Goal: Information Seeking & Learning: Compare options

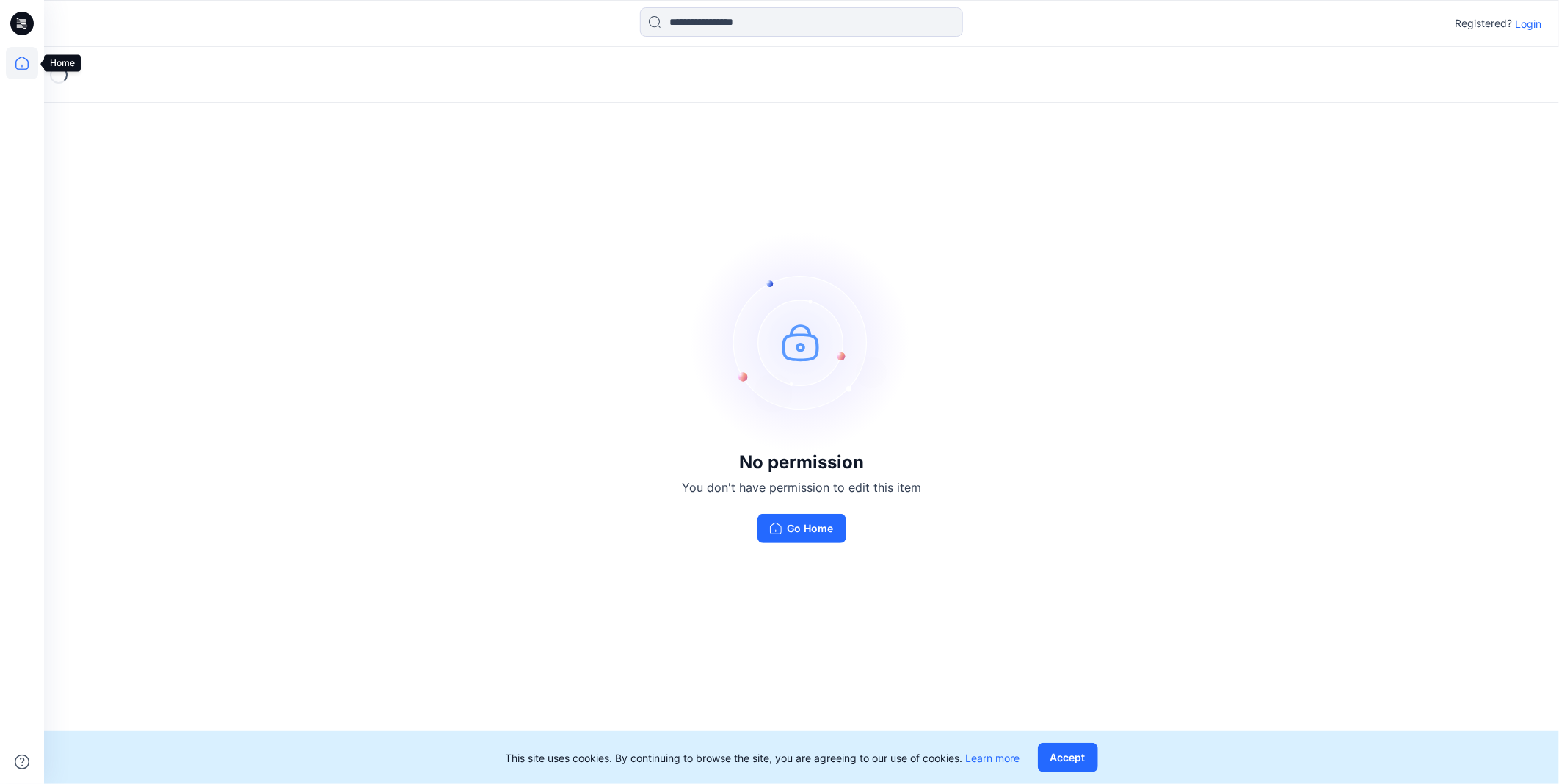
click at [24, 60] on icon at bounding box center [22, 62] width 32 height 32
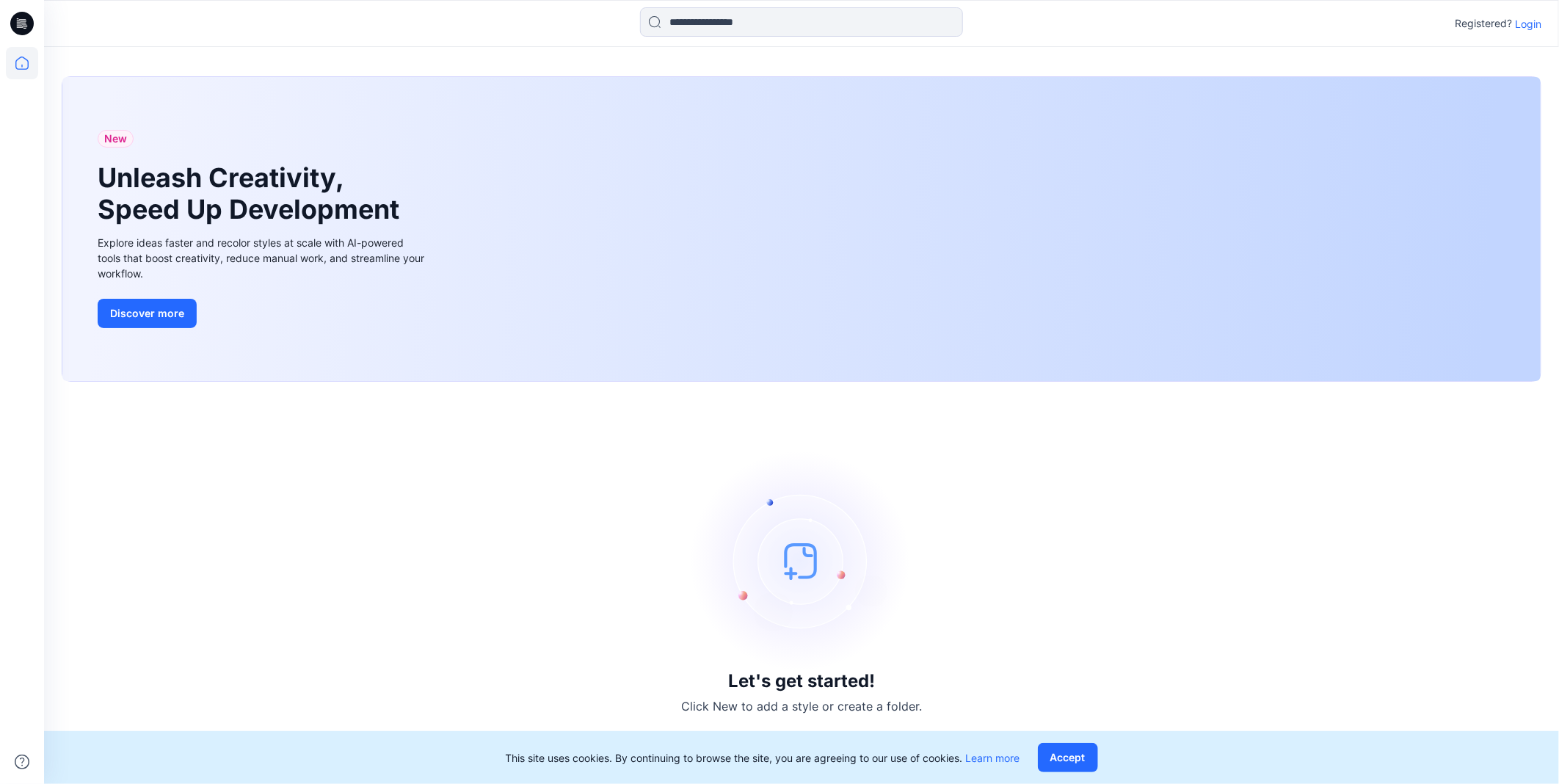
click at [1549, 23] on div "Registered? Login" at bounding box center [801, 23] width 1514 height 32
click at [1528, 16] on p "Login" at bounding box center [1528, 24] width 26 height 16
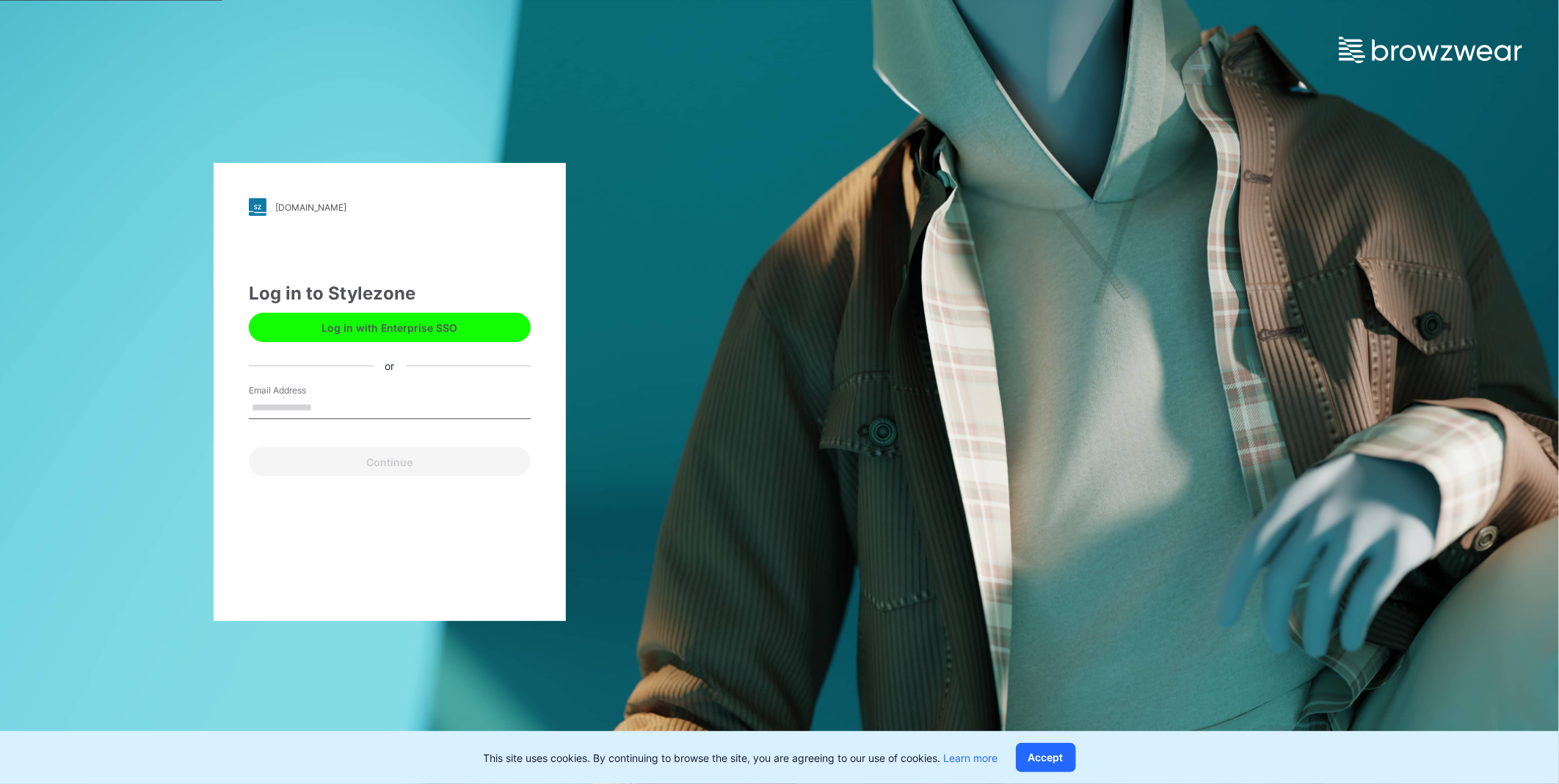
click at [336, 389] on label "Email Address" at bounding box center [300, 390] width 103 height 13
click at [336, 397] on input "Email Address" at bounding box center [389, 407] width 282 height 22
click at [340, 398] on input "Email Address" at bounding box center [389, 407] width 282 height 22
type input "**********"
click at [283, 455] on button "Continue" at bounding box center [389, 462] width 282 height 29
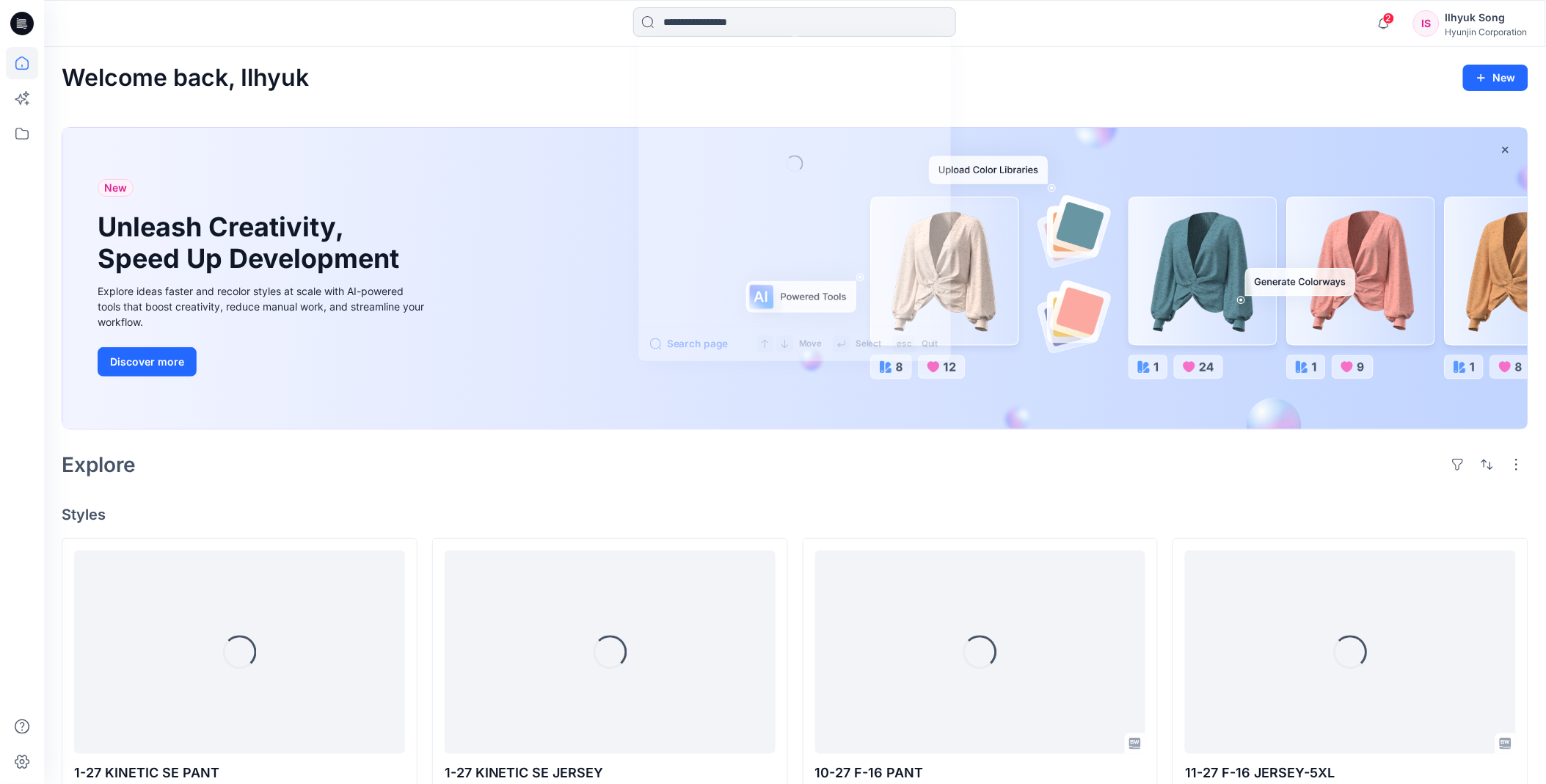
click at [754, 26] on input at bounding box center [795, 22] width 323 height 29
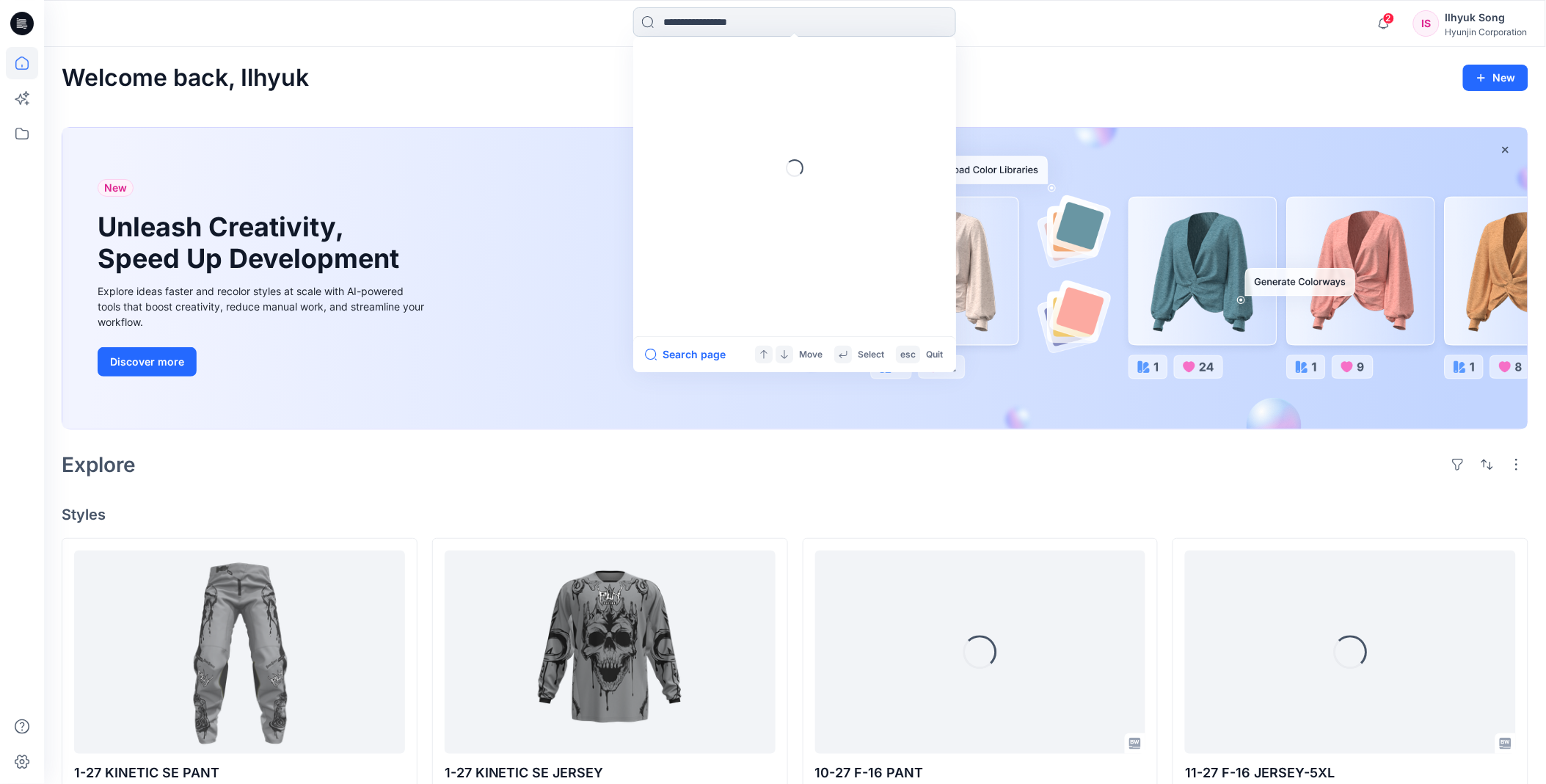
type input "*"
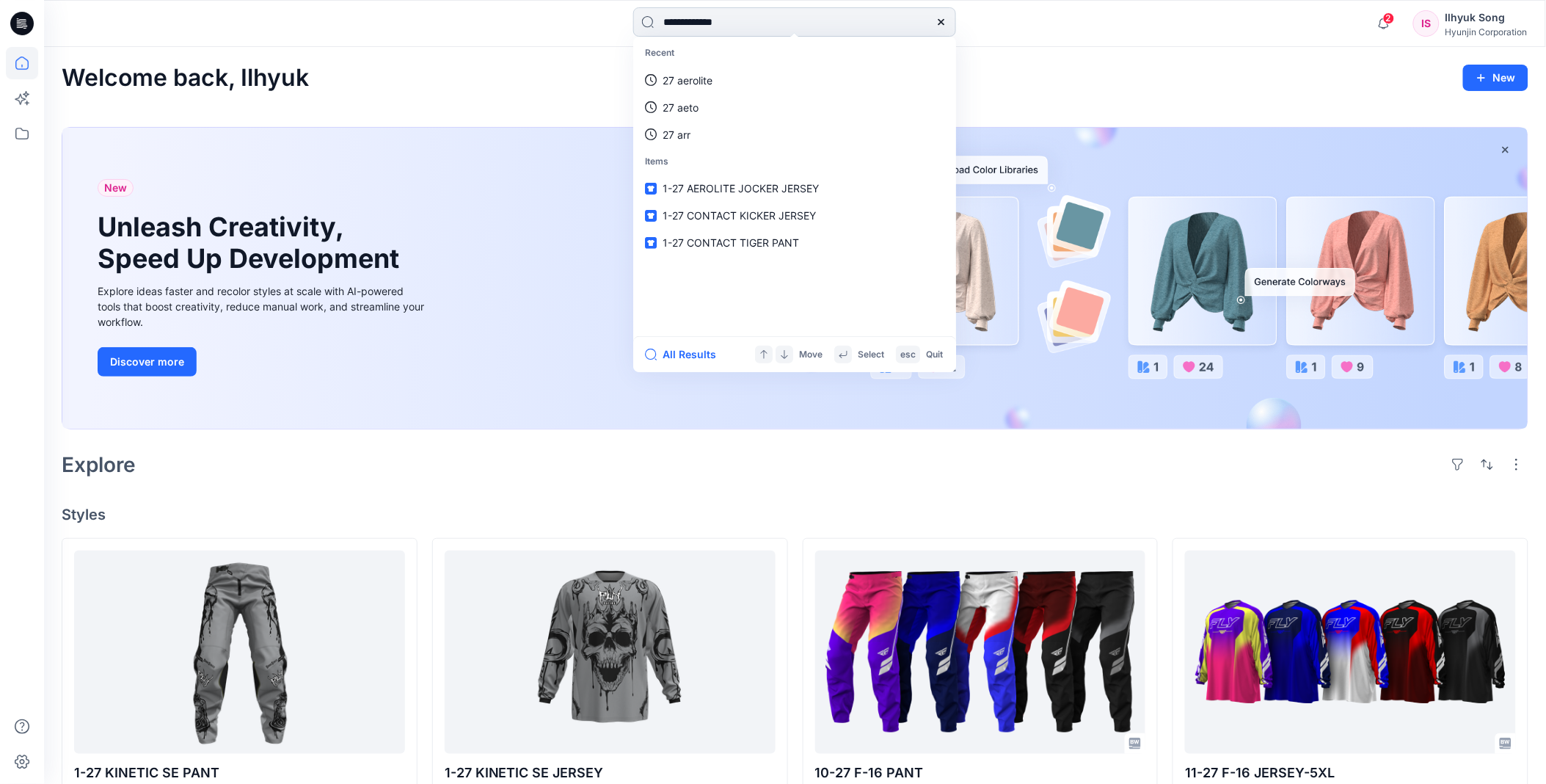
type input "**********"
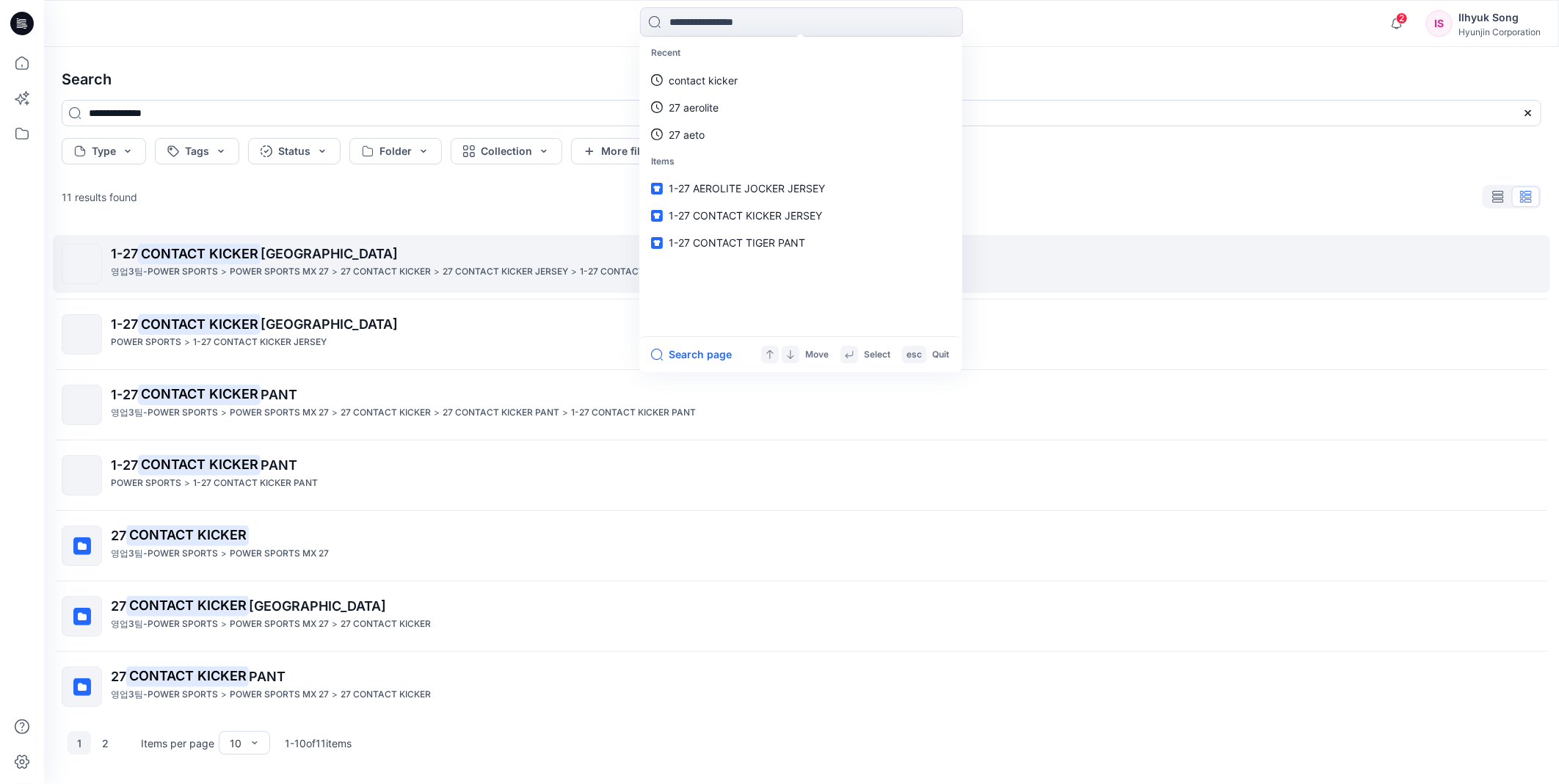
click at [270, 252] on span "[GEOGRAPHIC_DATA]" at bounding box center [329, 254] width 137 height 16
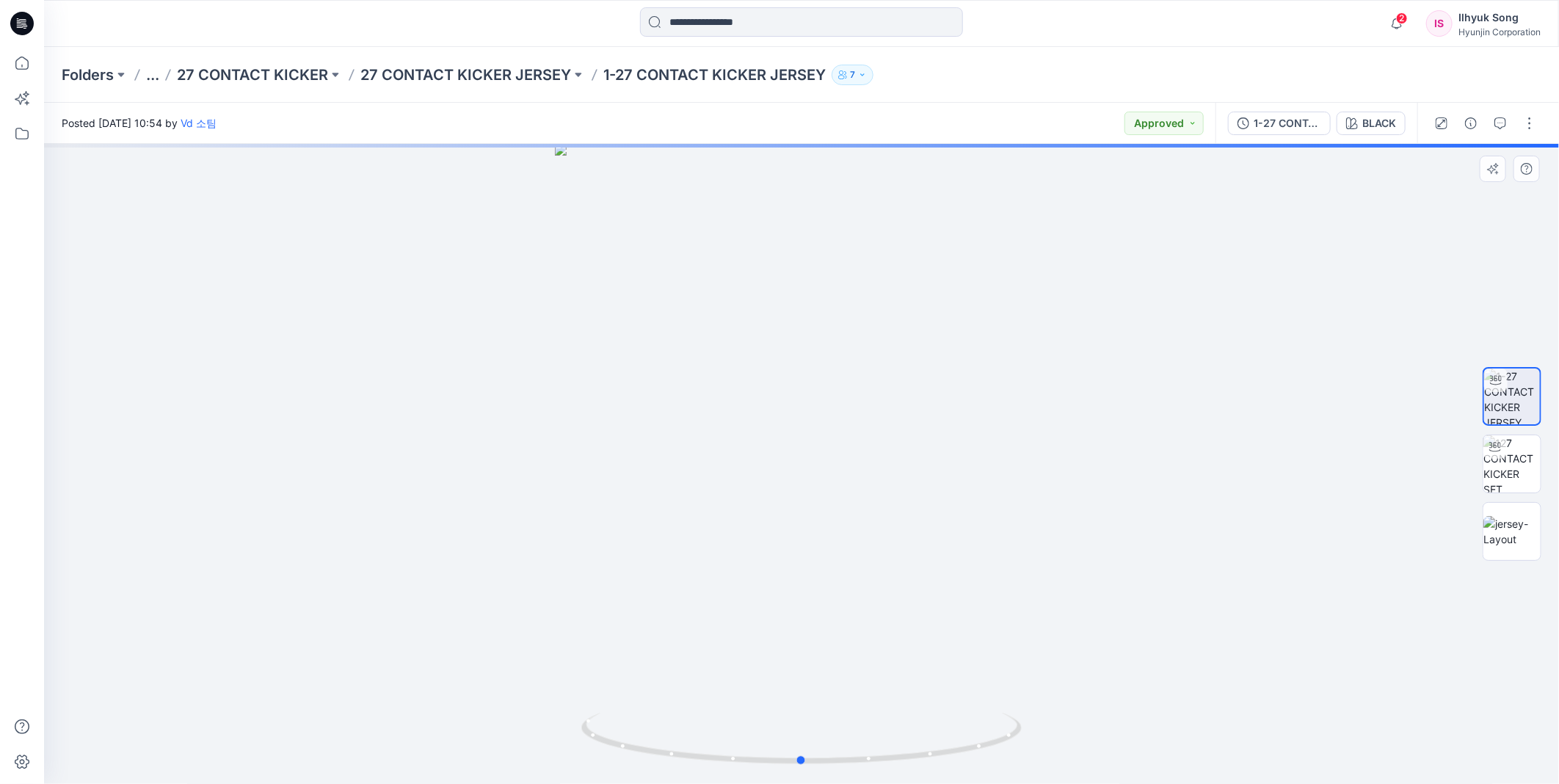
drag, startPoint x: 961, startPoint y: 316, endPoint x: 936, endPoint y: 368, distance: 57.7
click at [962, 316] on div at bounding box center [802, 463] width 1515 height 640
drag, startPoint x: 869, startPoint y: 415, endPoint x: 1308, endPoint y: 392, distance: 439.6
click at [1308, 392] on div at bounding box center [802, 463] width 1515 height 640
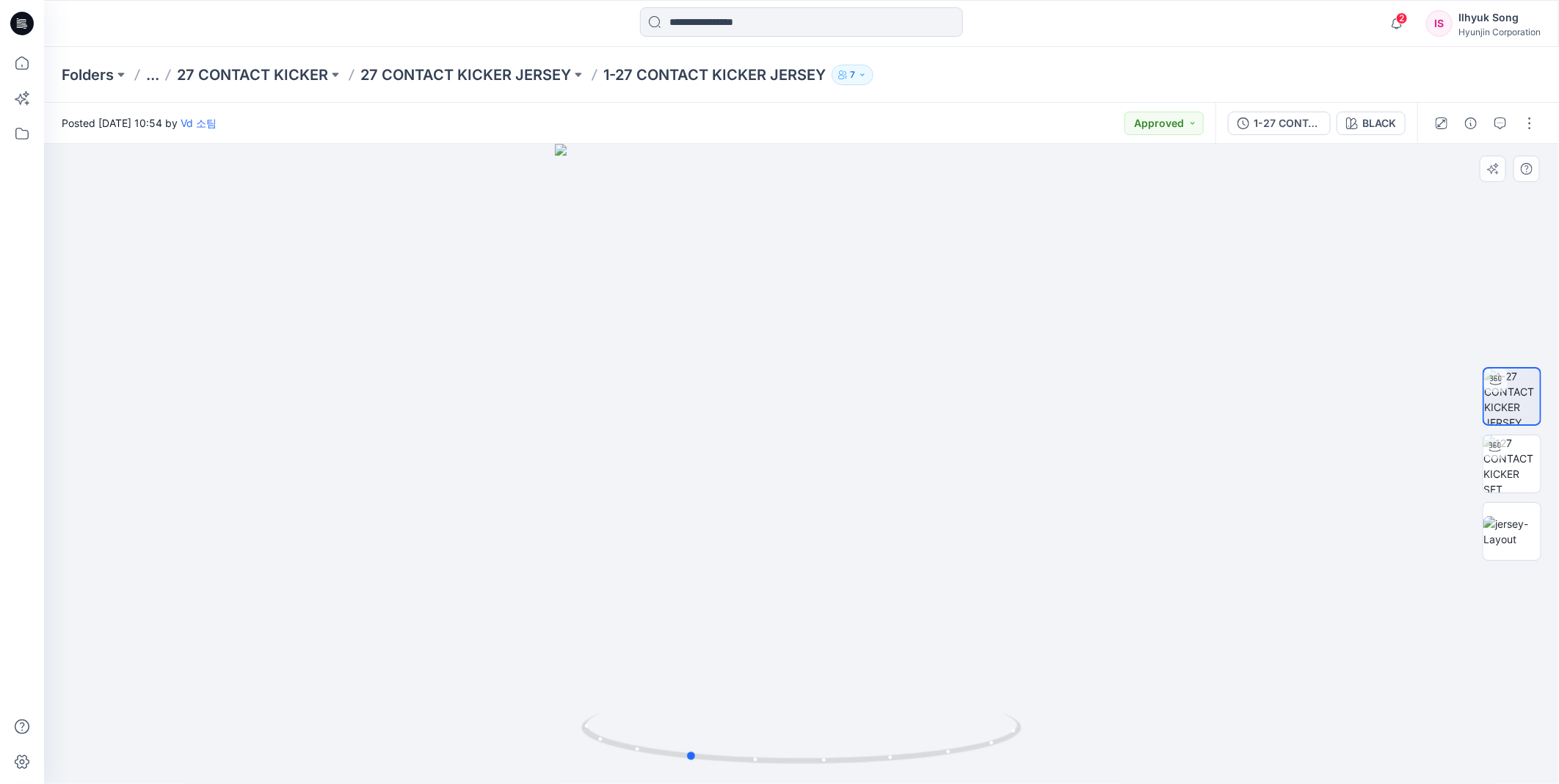
drag, startPoint x: 965, startPoint y: 426, endPoint x: 127, endPoint y: 455, distance: 838.5
click at [127, 453] on div at bounding box center [802, 463] width 1515 height 640
drag, startPoint x: 919, startPoint y: 530, endPoint x: 576, endPoint y: 496, distance: 344.7
click at [576, 496] on div at bounding box center [802, 463] width 1515 height 640
drag, startPoint x: 1099, startPoint y: 402, endPoint x: 1244, endPoint y: 386, distance: 145.9
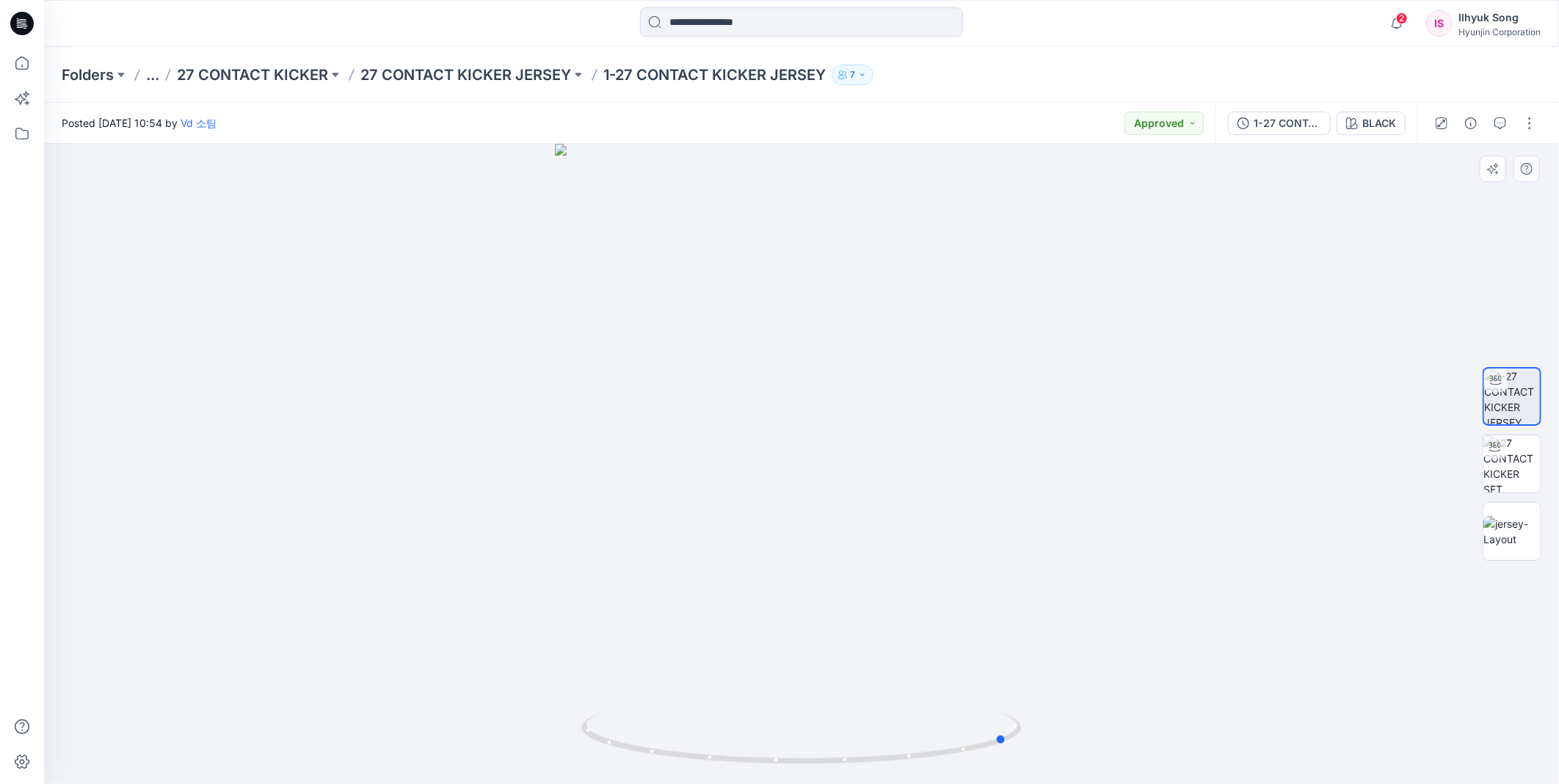
click at [1246, 386] on div at bounding box center [802, 463] width 1515 height 640
drag, startPoint x: 805, startPoint y: 467, endPoint x: 629, endPoint y: 471, distance: 176.0
click at [629, 471] on div at bounding box center [802, 463] width 1515 height 640
drag, startPoint x: 883, startPoint y: 376, endPoint x: 1095, endPoint y: 376, distance: 212.0
click at [1095, 376] on div at bounding box center [802, 463] width 1515 height 640
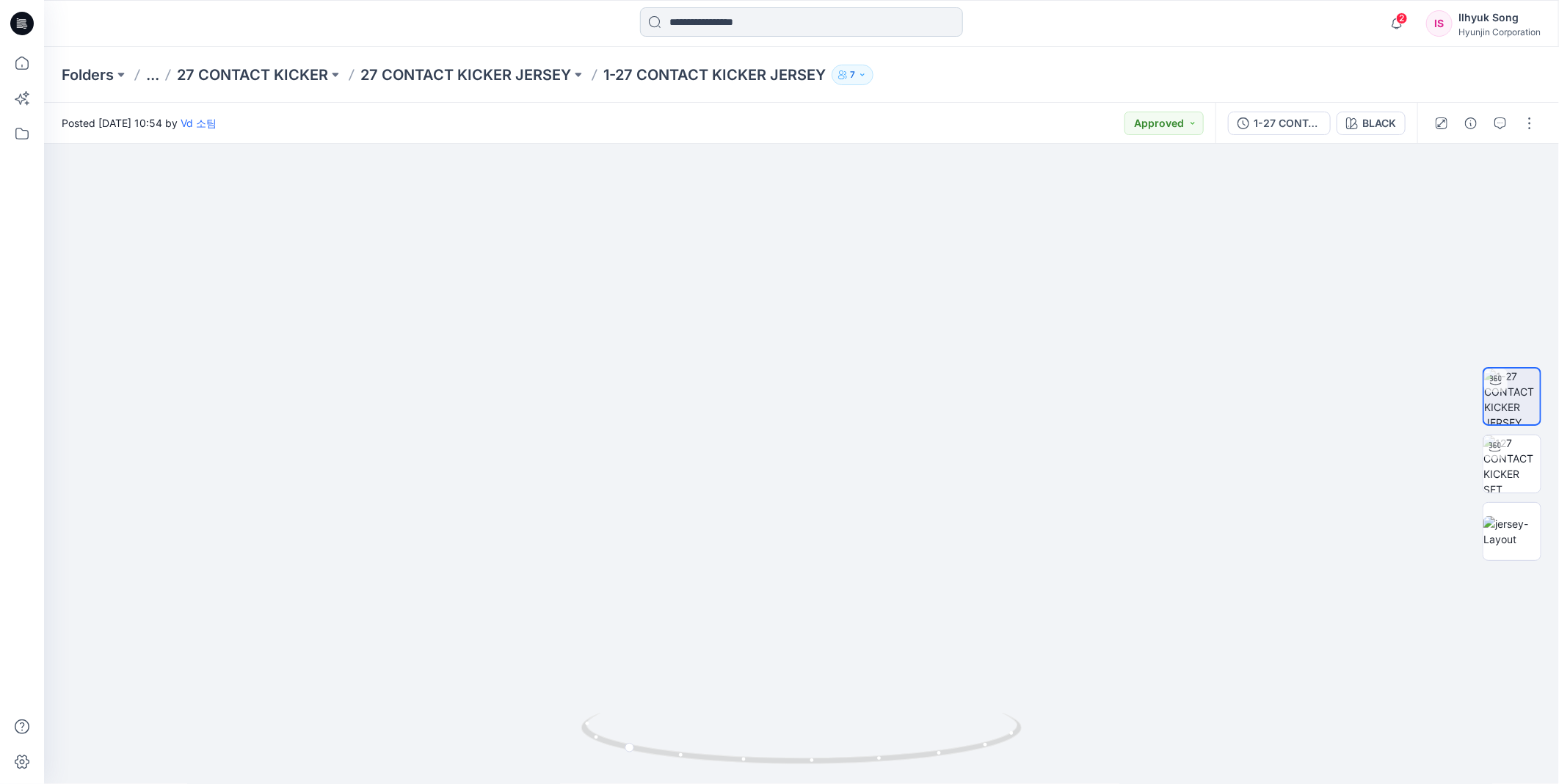
click at [757, 33] on input at bounding box center [802, 22] width 323 height 29
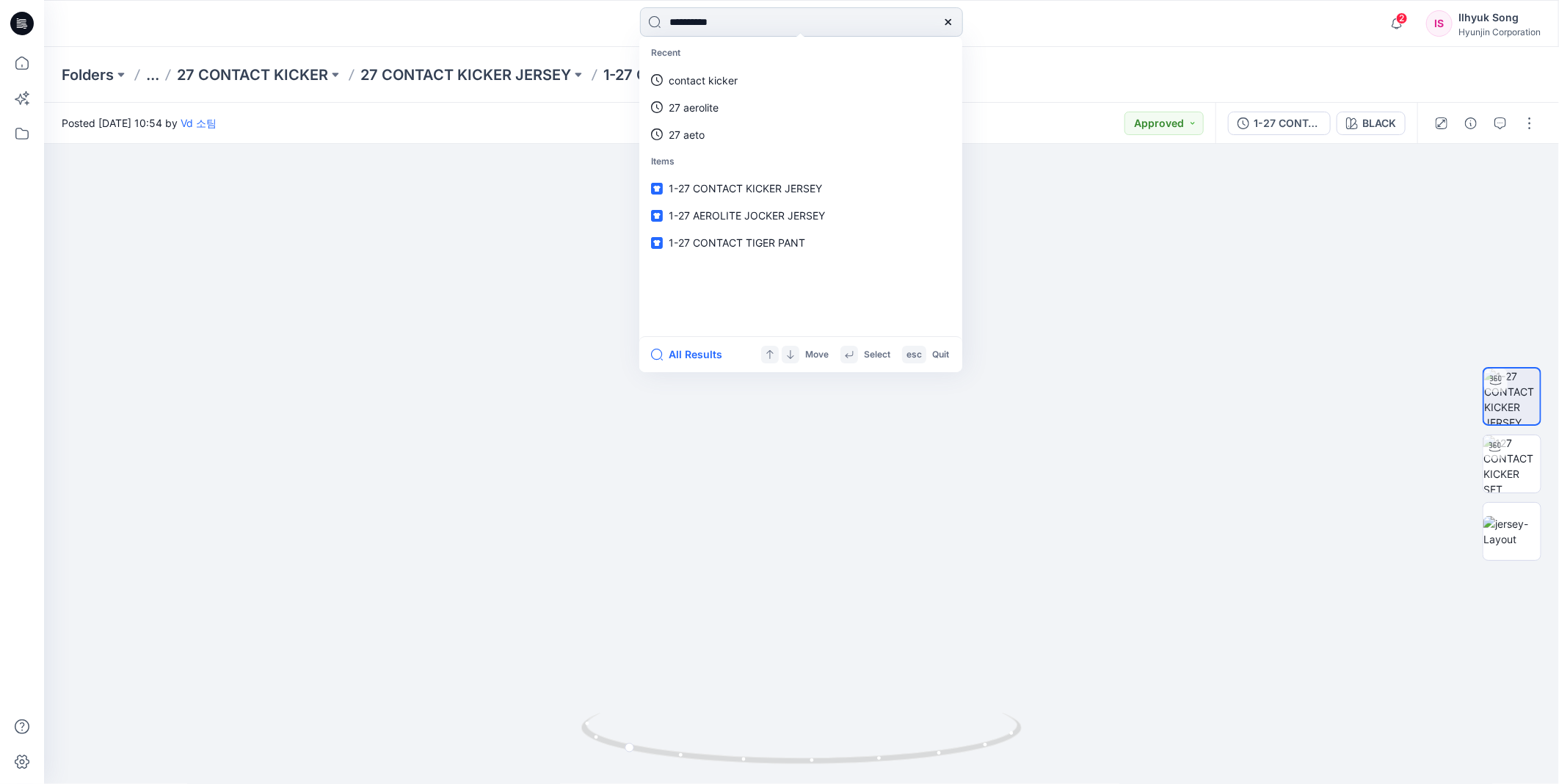
type input "**********"
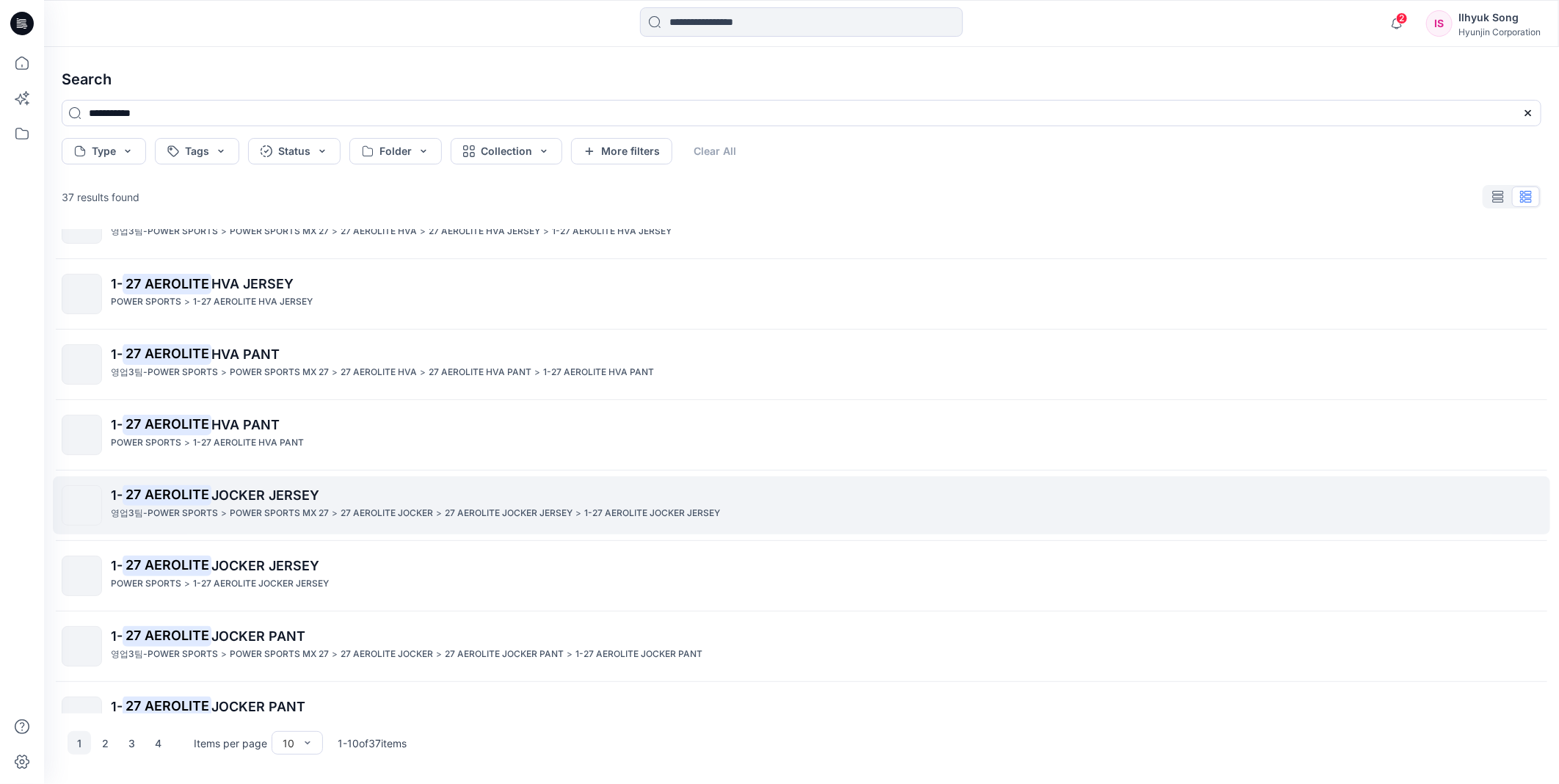
scroll to position [81, 0]
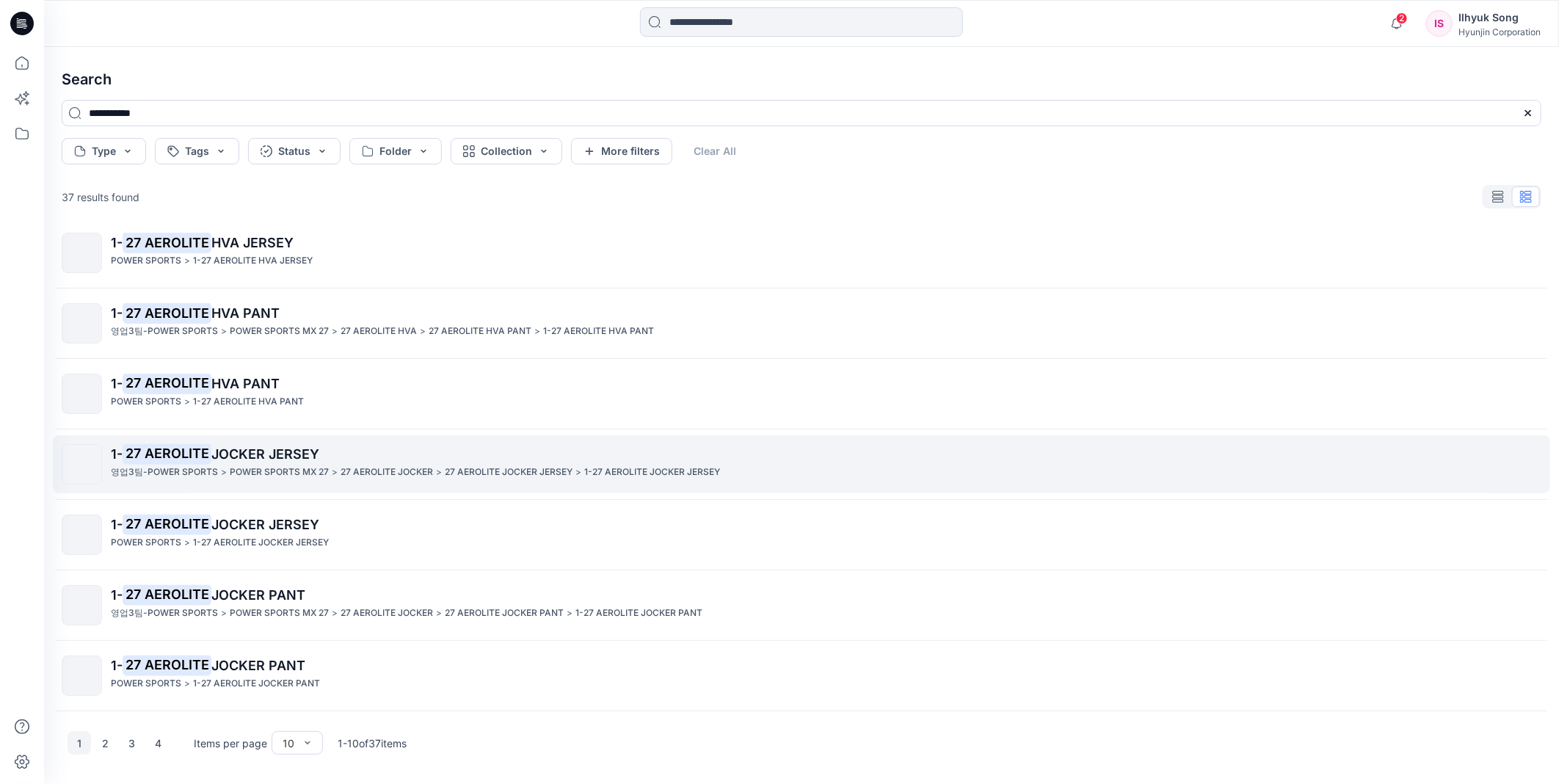
click at [287, 453] on span "JOCKER JERSEY" at bounding box center [265, 454] width 107 height 16
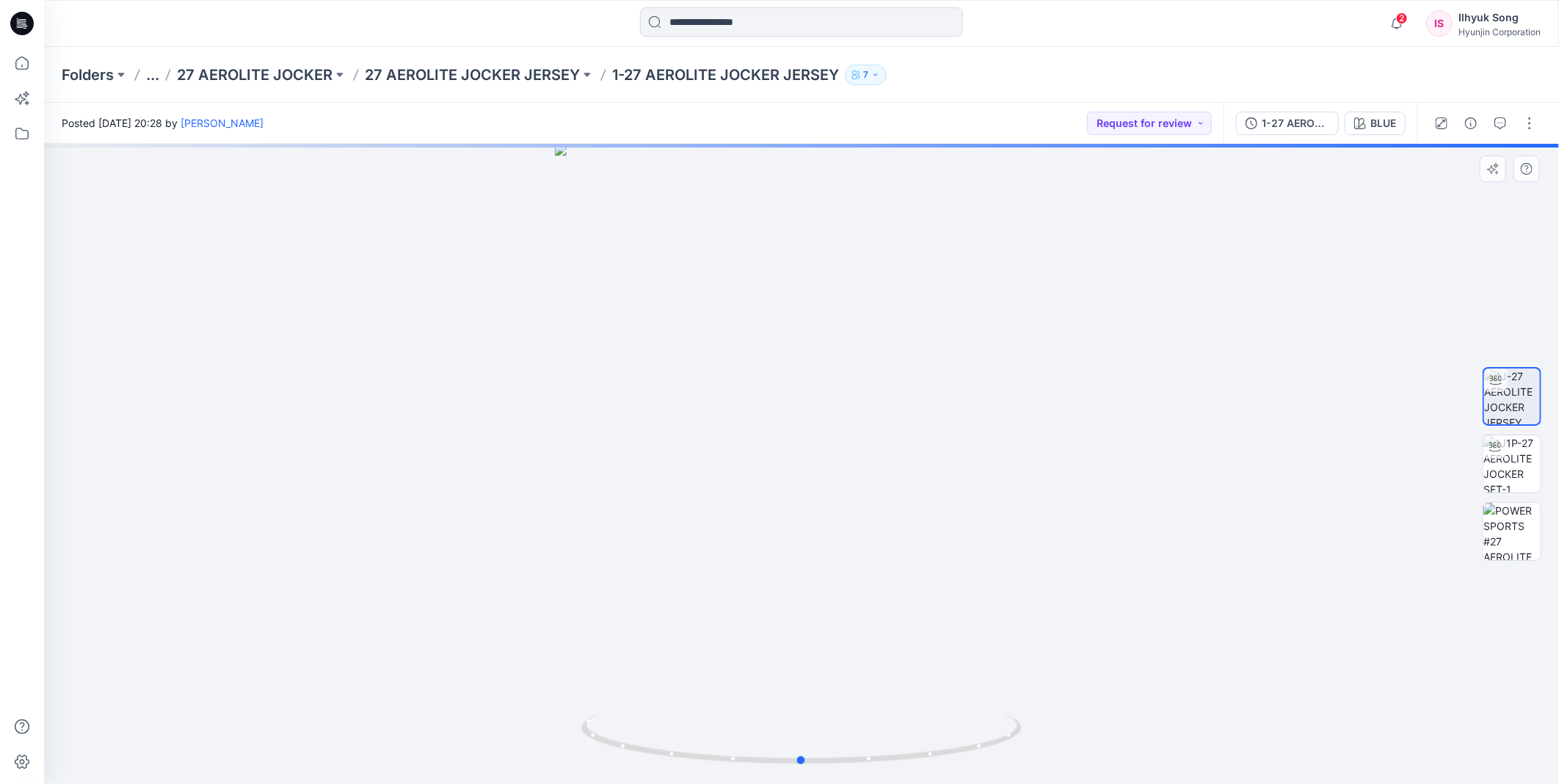
drag, startPoint x: 899, startPoint y: 429, endPoint x: 980, endPoint y: 425, distance: 81.1
click at [980, 426] on div at bounding box center [802, 463] width 1515 height 640
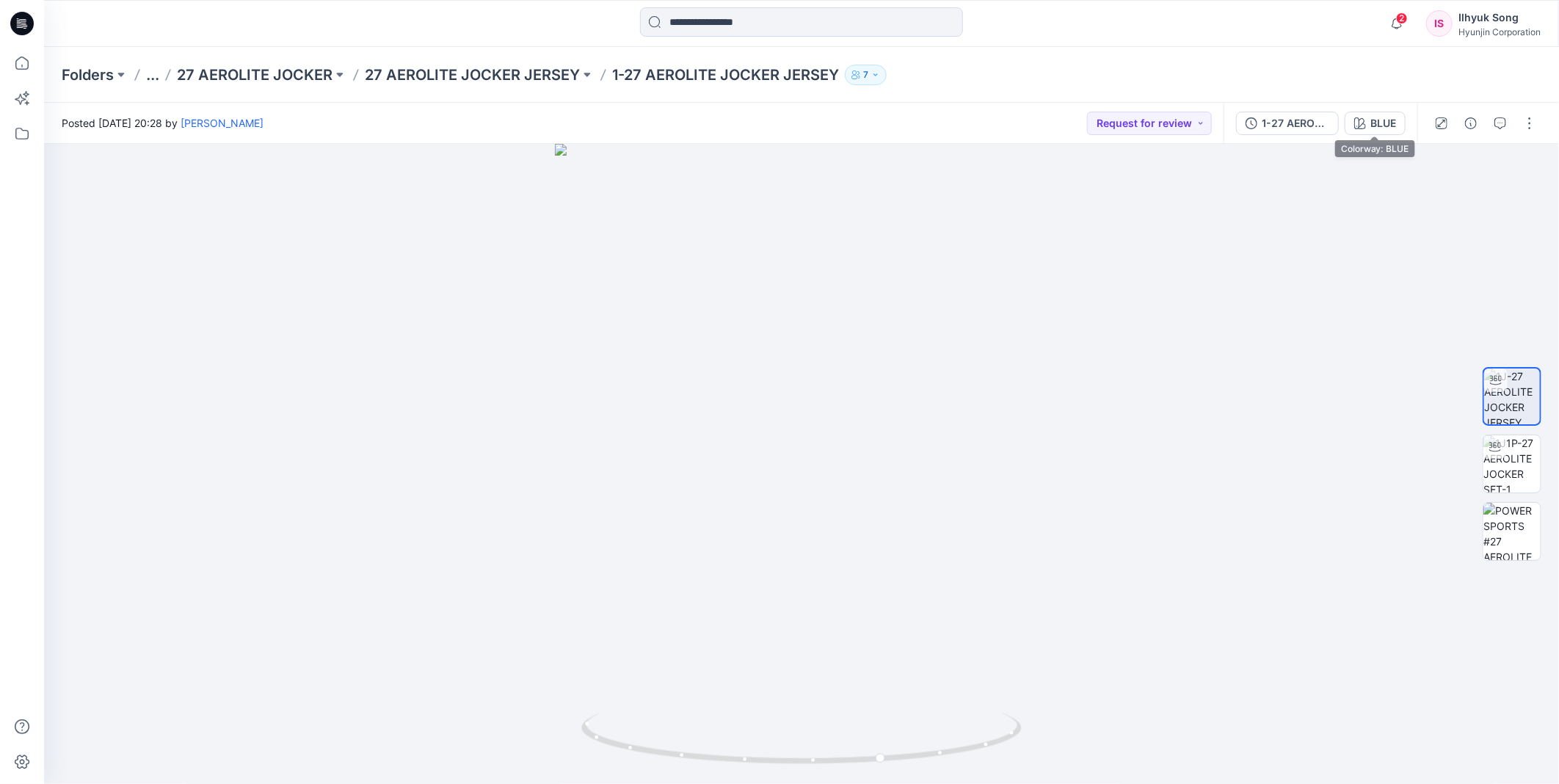
click at [1361, 128] on button "BLUE" at bounding box center [1375, 123] width 61 height 23
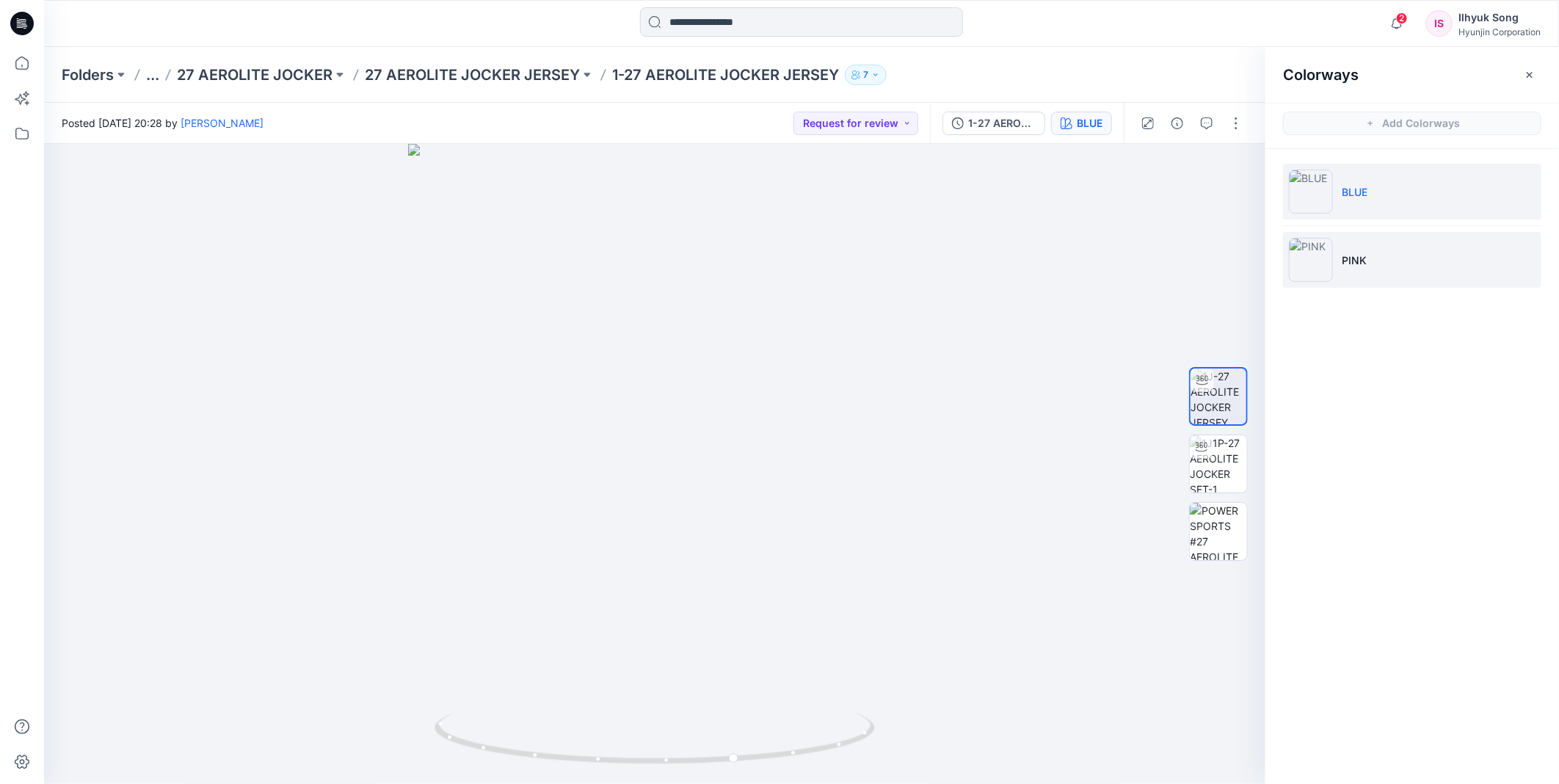
click at [1327, 251] on img at bounding box center [1310, 259] width 44 height 44
drag, startPoint x: 832, startPoint y: 509, endPoint x: 940, endPoint y: 487, distance: 110.2
click at [940, 487] on div at bounding box center [654, 463] width 1221 height 640
drag, startPoint x: 860, startPoint y: 466, endPoint x: 744, endPoint y: 475, distance: 116.3
click at [744, 475] on div at bounding box center [654, 463] width 1221 height 640
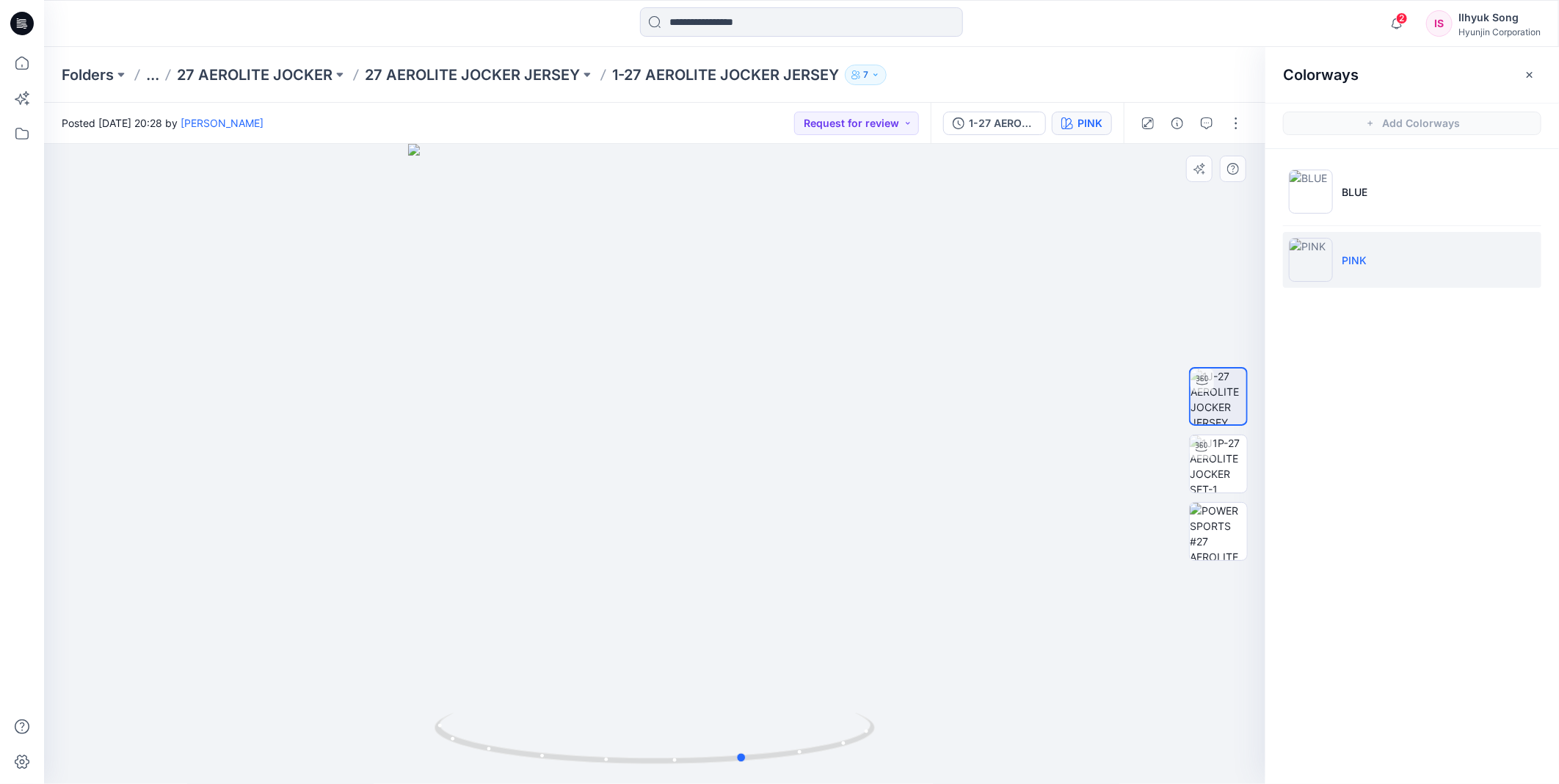
drag, startPoint x: 737, startPoint y: 562, endPoint x: 892, endPoint y: 516, distance: 161.7
click at [892, 516] on div at bounding box center [654, 463] width 1221 height 640
drag, startPoint x: 760, startPoint y: 463, endPoint x: 832, endPoint y: 455, distance: 72.4
click at [832, 455] on div at bounding box center [654, 463] width 1221 height 640
drag, startPoint x: 768, startPoint y: 440, endPoint x: 949, endPoint y: 413, distance: 183.0
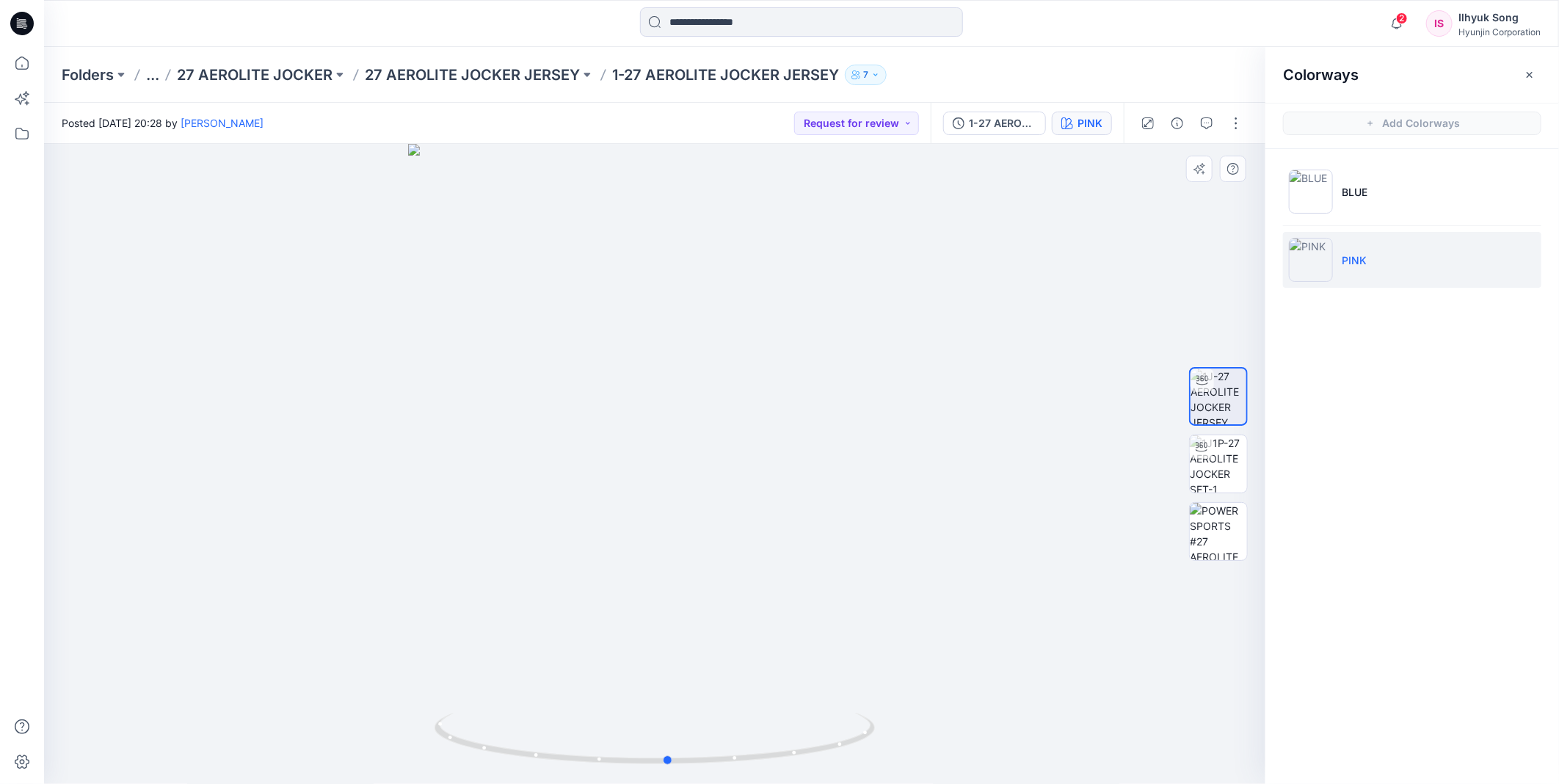
click at [949, 413] on div at bounding box center [654, 463] width 1221 height 640
drag, startPoint x: 808, startPoint y: 410, endPoint x: 911, endPoint y: 394, distance: 104.2
click at [911, 394] on div at bounding box center [654, 463] width 1221 height 640
drag, startPoint x: 833, startPoint y: 507, endPoint x: 703, endPoint y: 517, distance: 130.4
click at [703, 517] on div at bounding box center [654, 463] width 1221 height 640
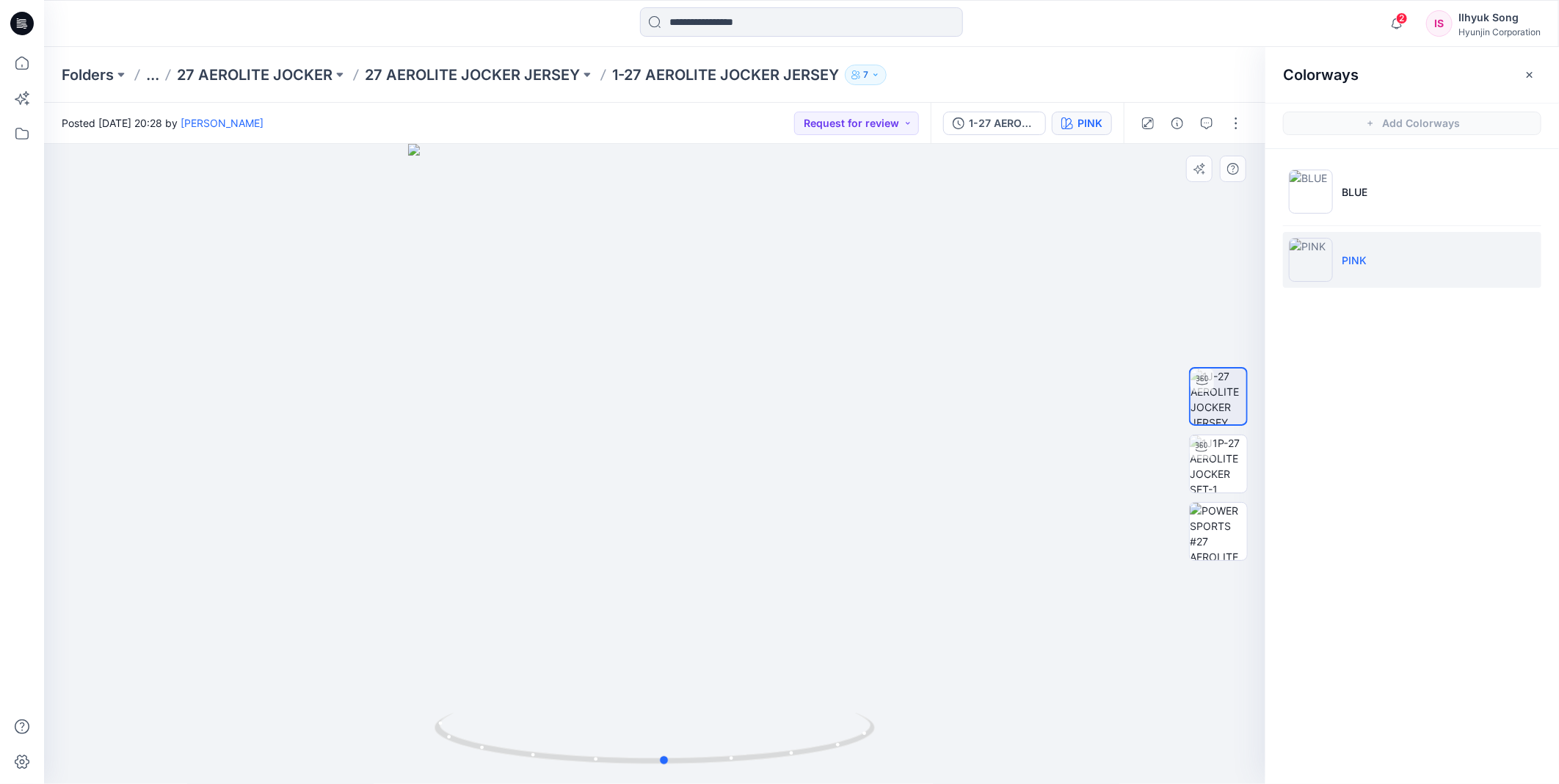
drag, startPoint x: 703, startPoint y: 517, endPoint x: 726, endPoint y: 501, distance: 28.0
click at [726, 501] on div at bounding box center [654, 463] width 1221 height 640
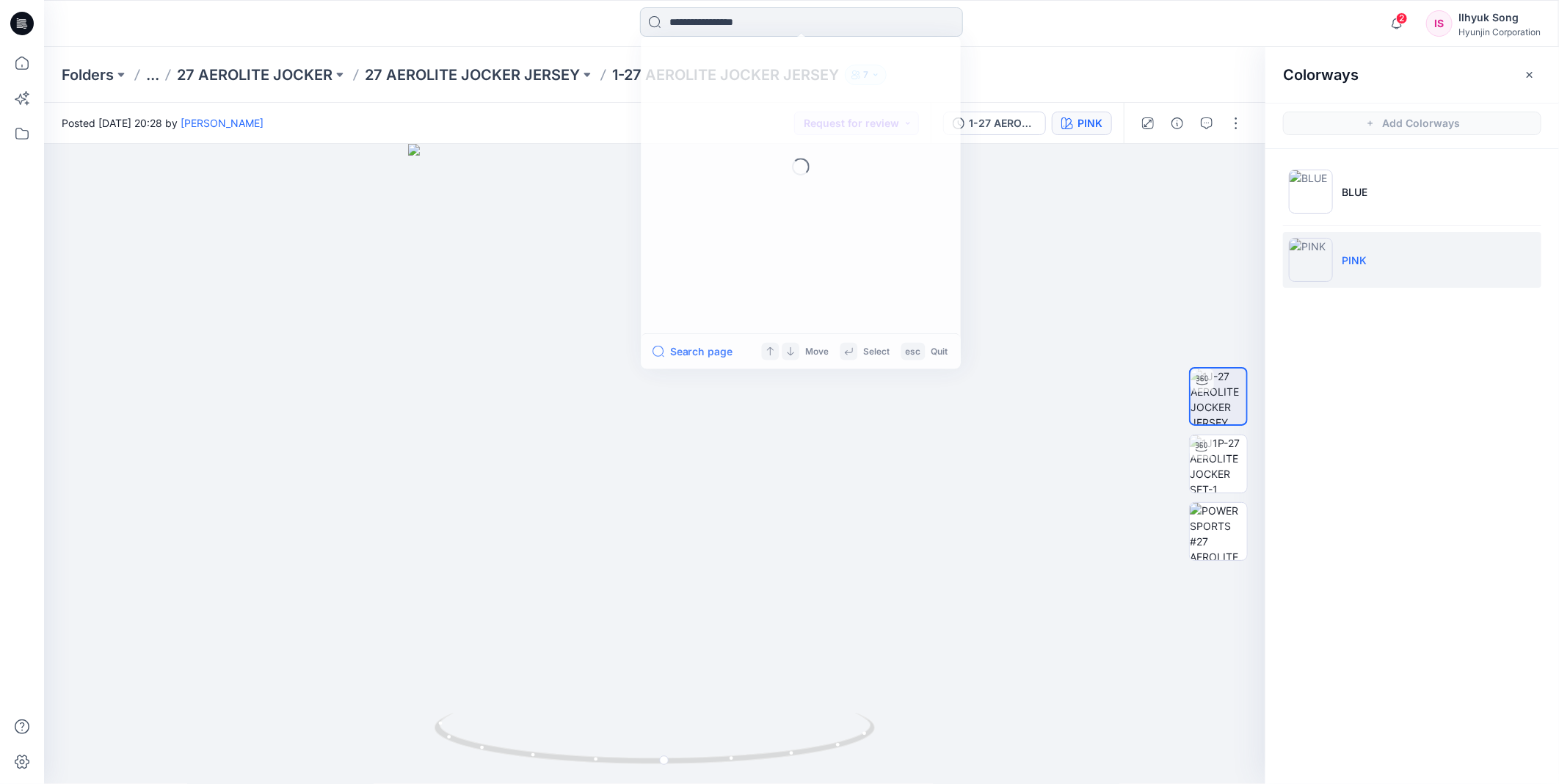
click at [763, 31] on input at bounding box center [802, 22] width 323 height 29
type input "*"
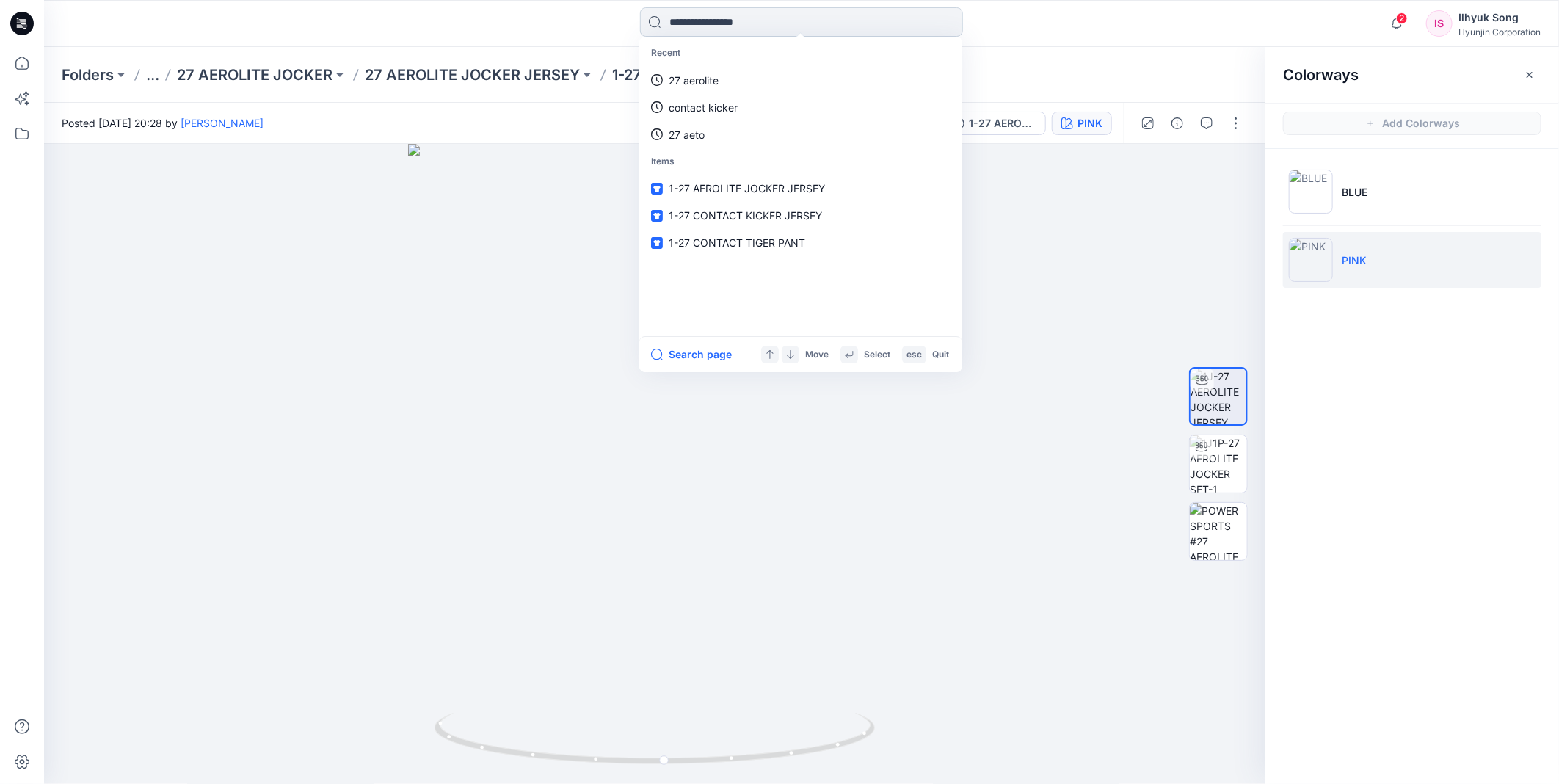
type input "*"
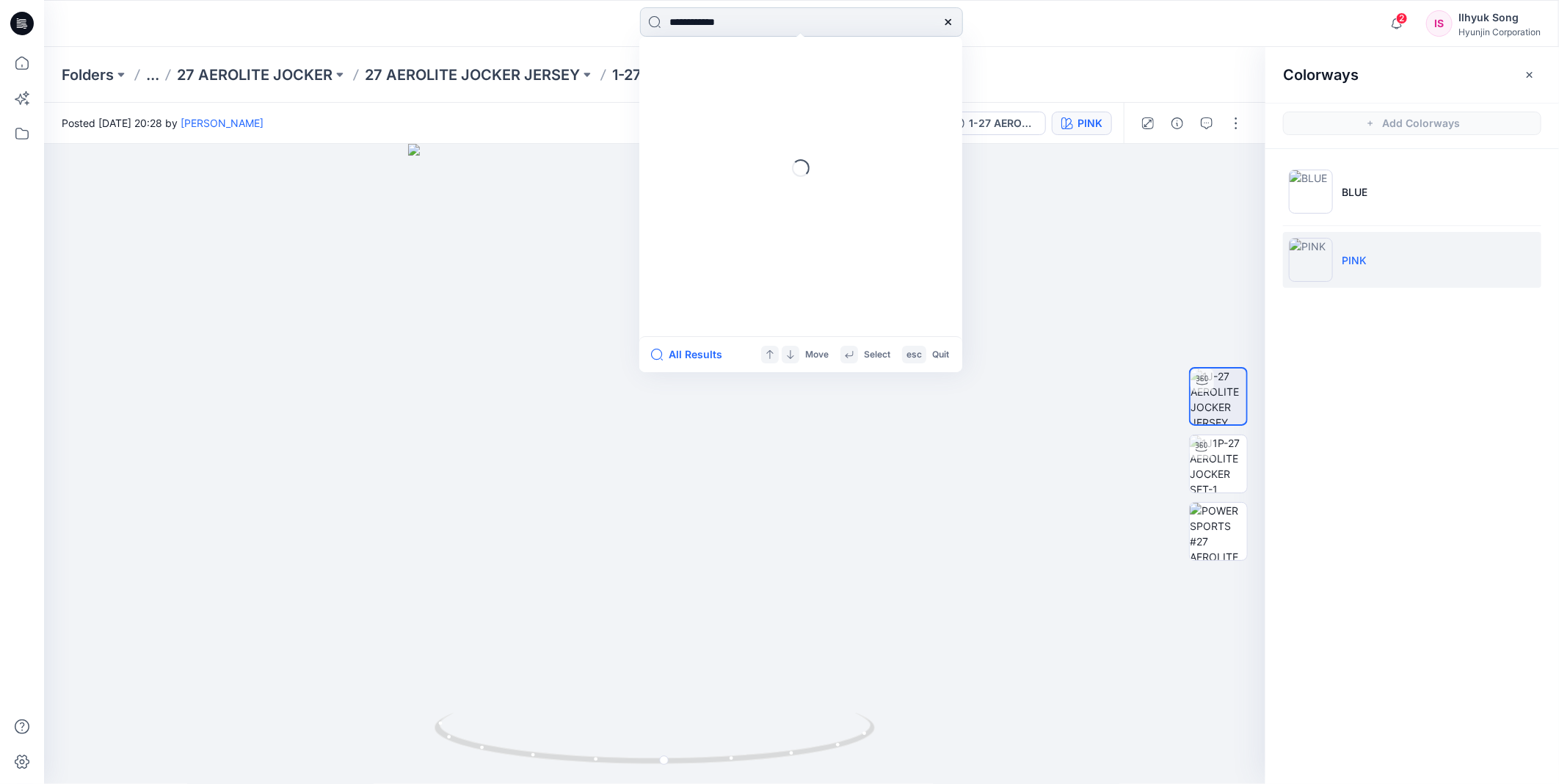
type input "**********"
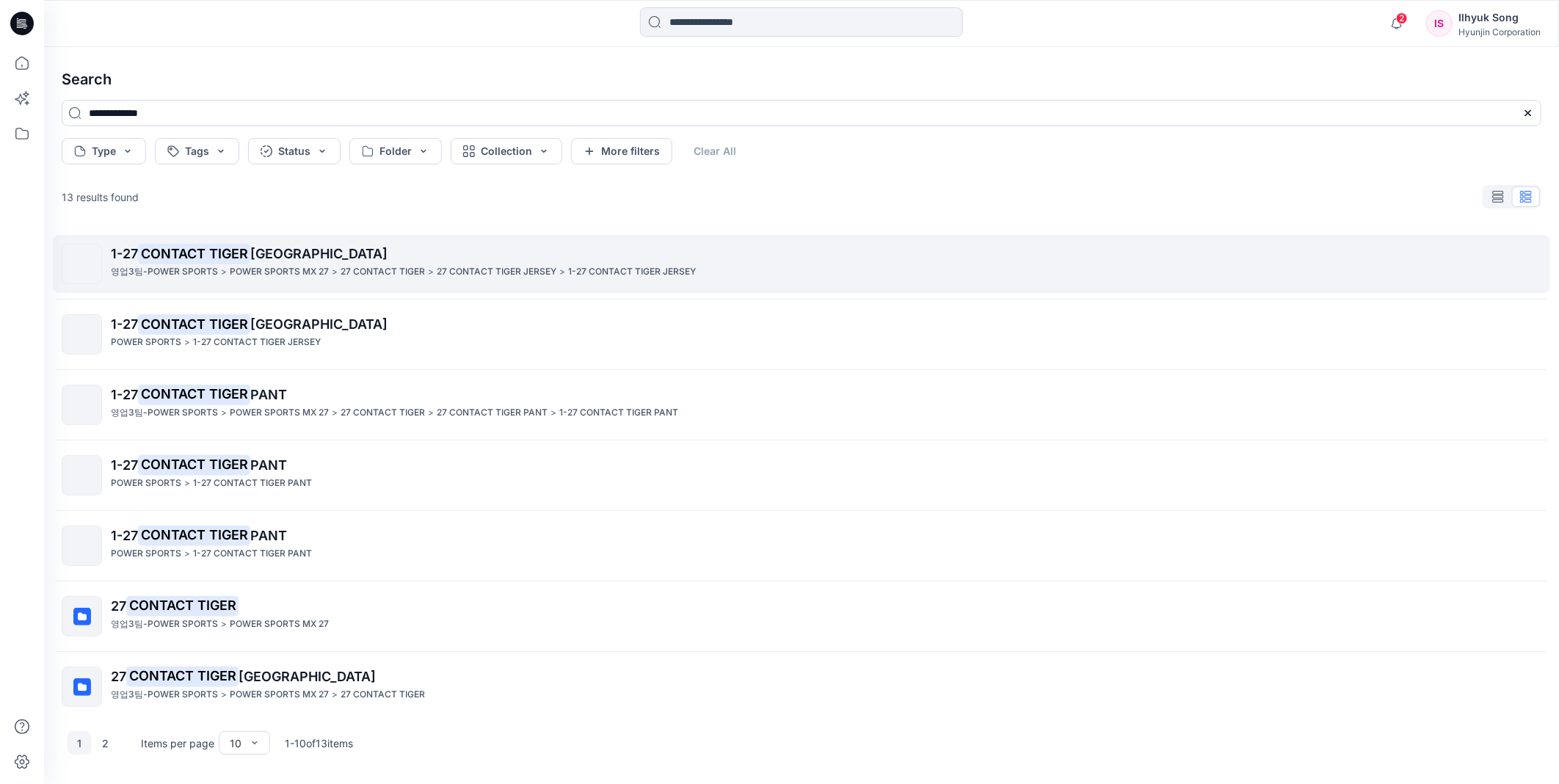
click at [233, 255] on mark "CONTACT TIGER" at bounding box center [194, 253] width 113 height 21
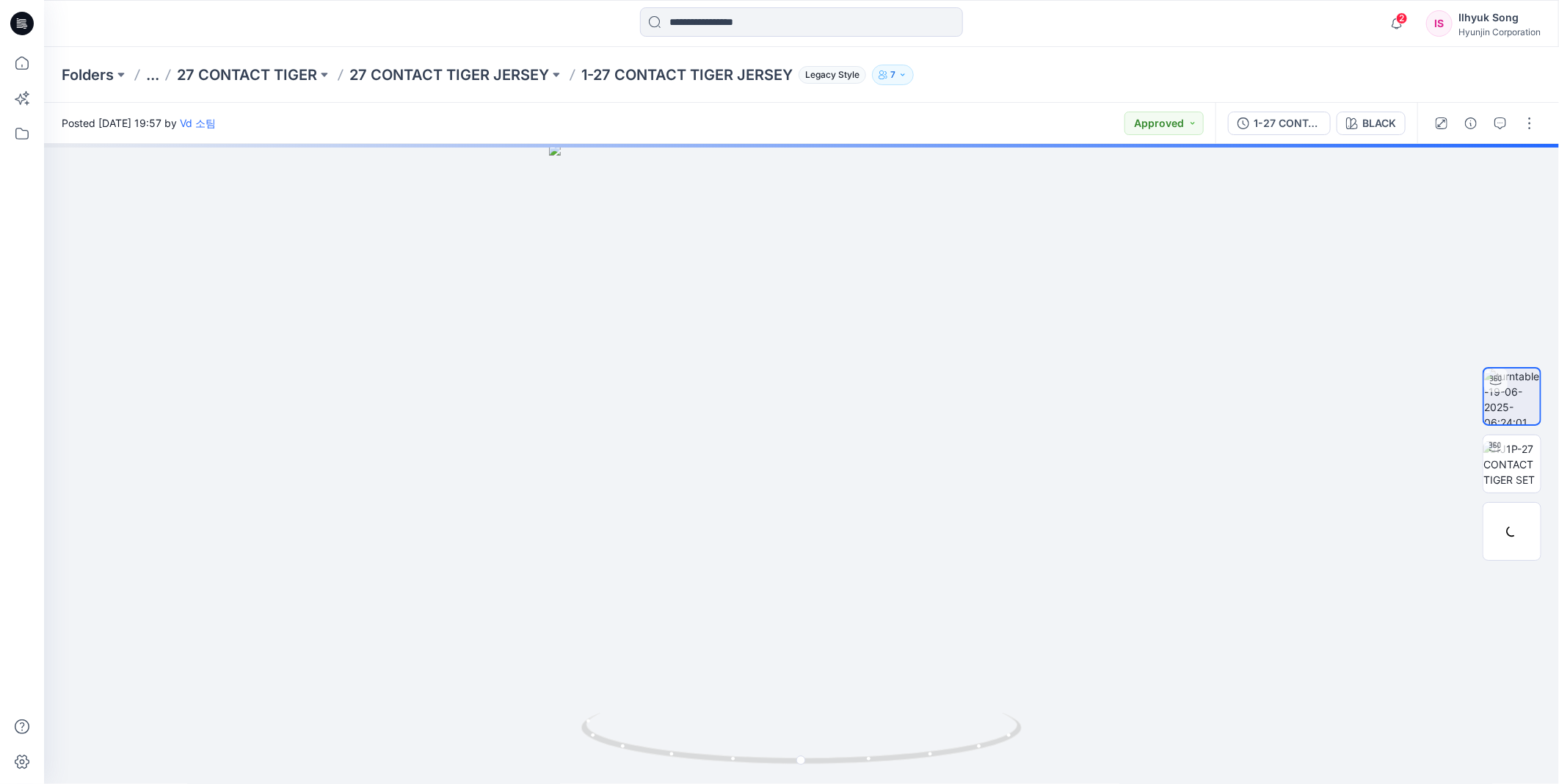
click at [1386, 128] on div "BLACK" at bounding box center [1379, 123] width 34 height 16
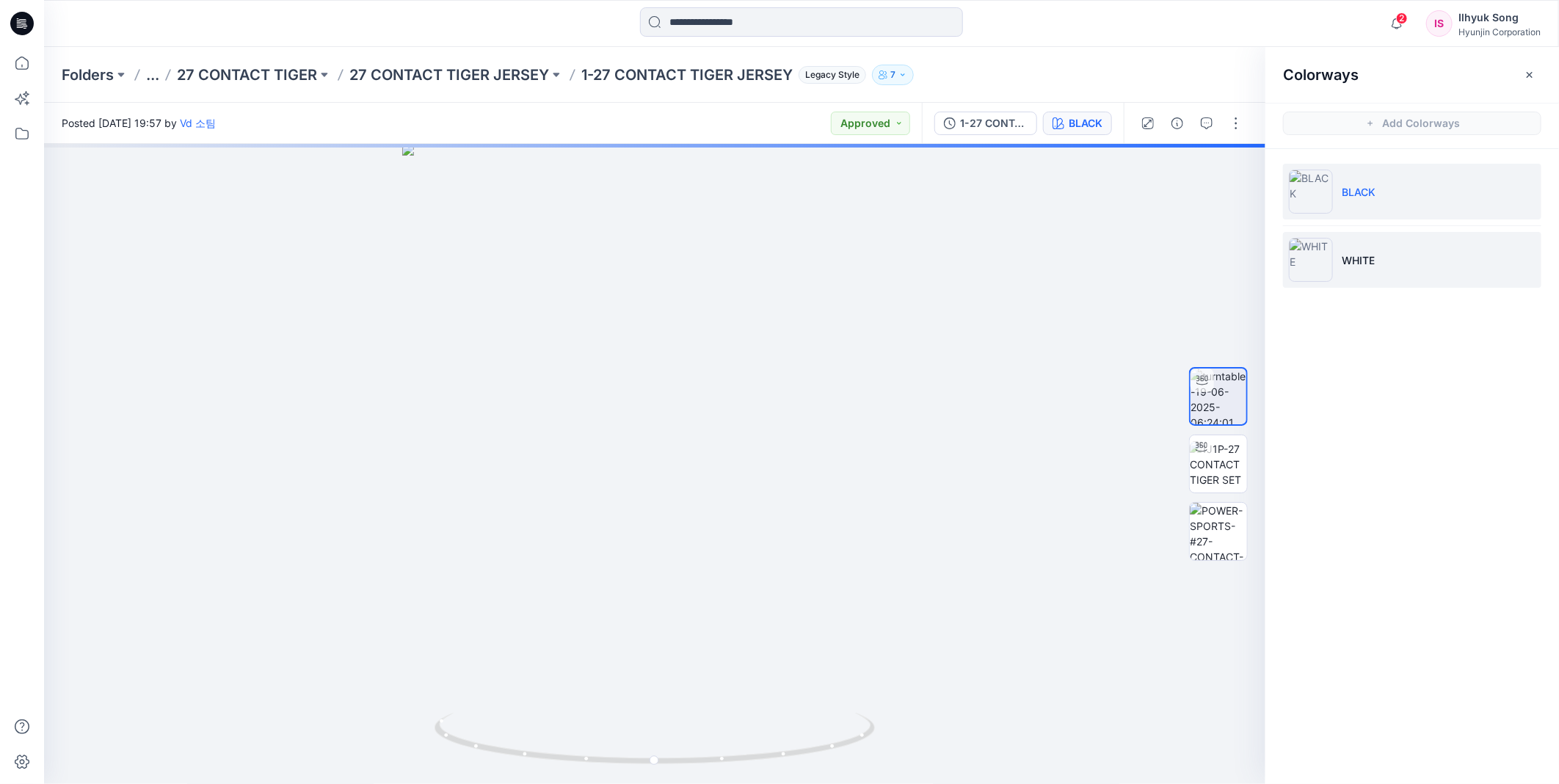
click at [1364, 266] on p "WHITE" at bounding box center [1358, 260] width 33 height 16
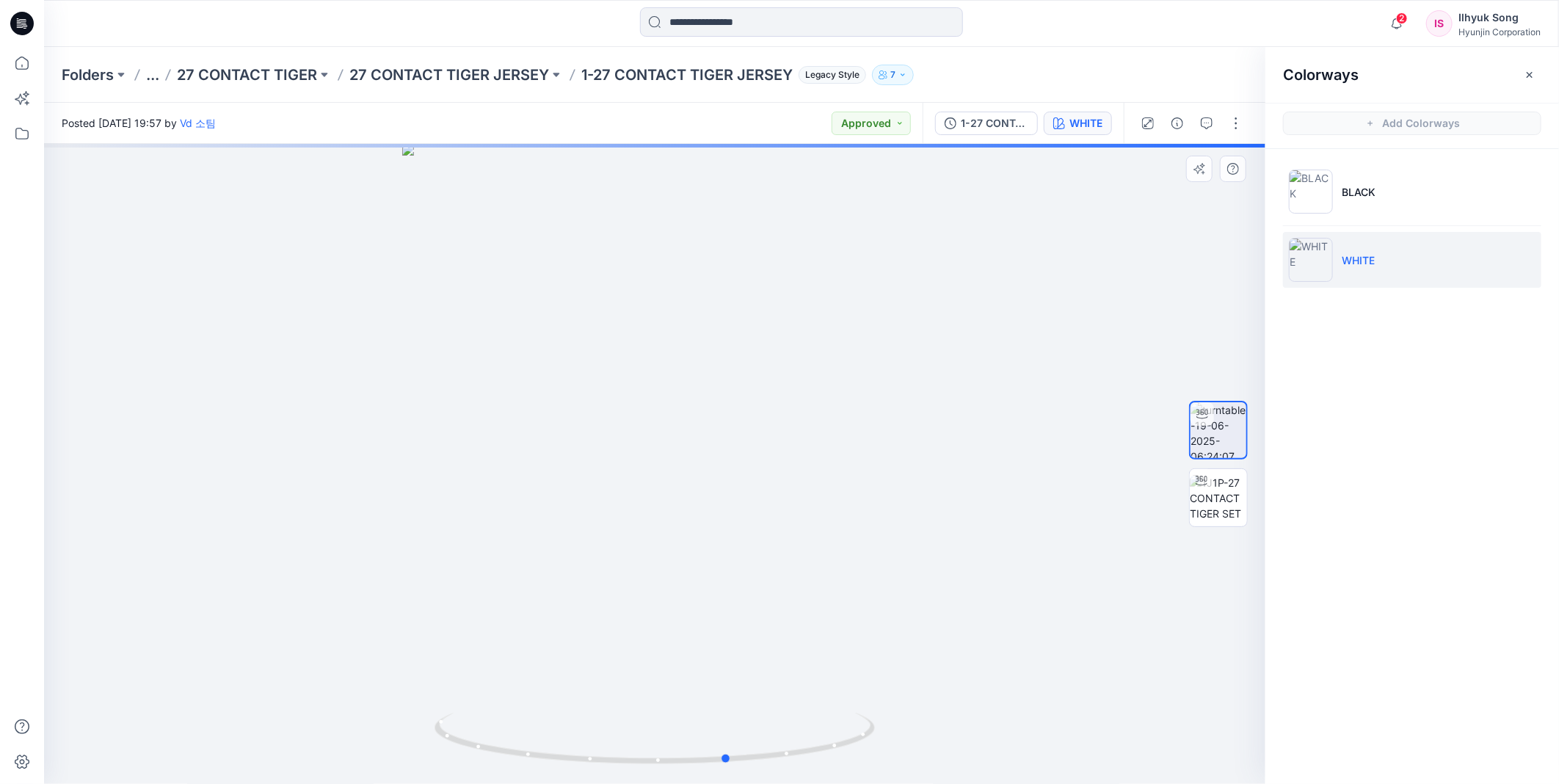
drag, startPoint x: 824, startPoint y: 410, endPoint x: 892, endPoint y: 406, distance: 68.1
click at [892, 406] on div at bounding box center [654, 463] width 1221 height 640
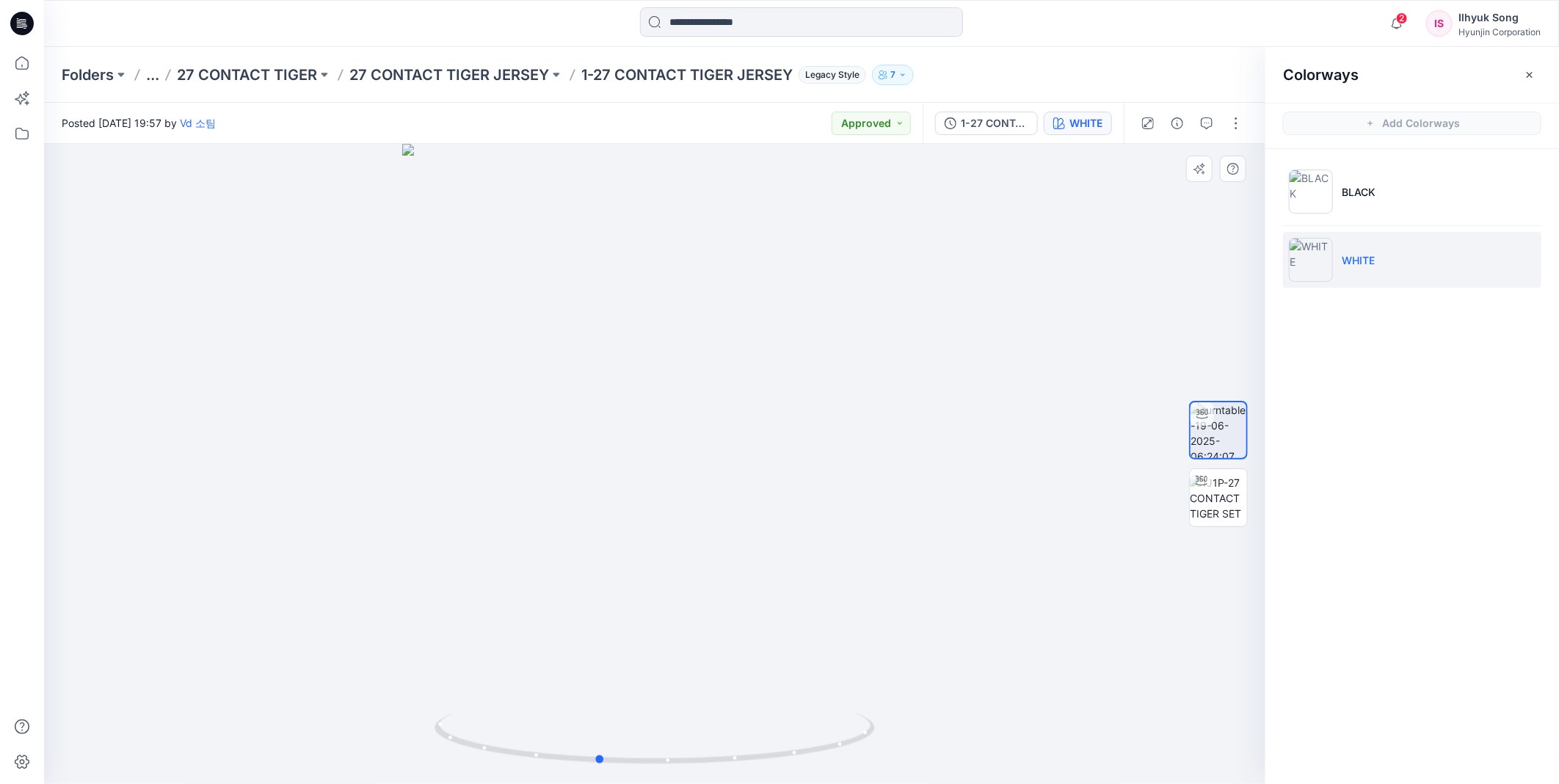
drag, startPoint x: 762, startPoint y: 493, endPoint x: 635, endPoint y: 479, distance: 127.8
click at [635, 479] on div at bounding box center [654, 463] width 1221 height 640
drag, startPoint x: 731, startPoint y: 324, endPoint x: 822, endPoint y: 314, distance: 91.5
click at [822, 314] on div at bounding box center [654, 463] width 1221 height 640
drag, startPoint x: 707, startPoint y: 361, endPoint x: 956, endPoint y: 341, distance: 249.8
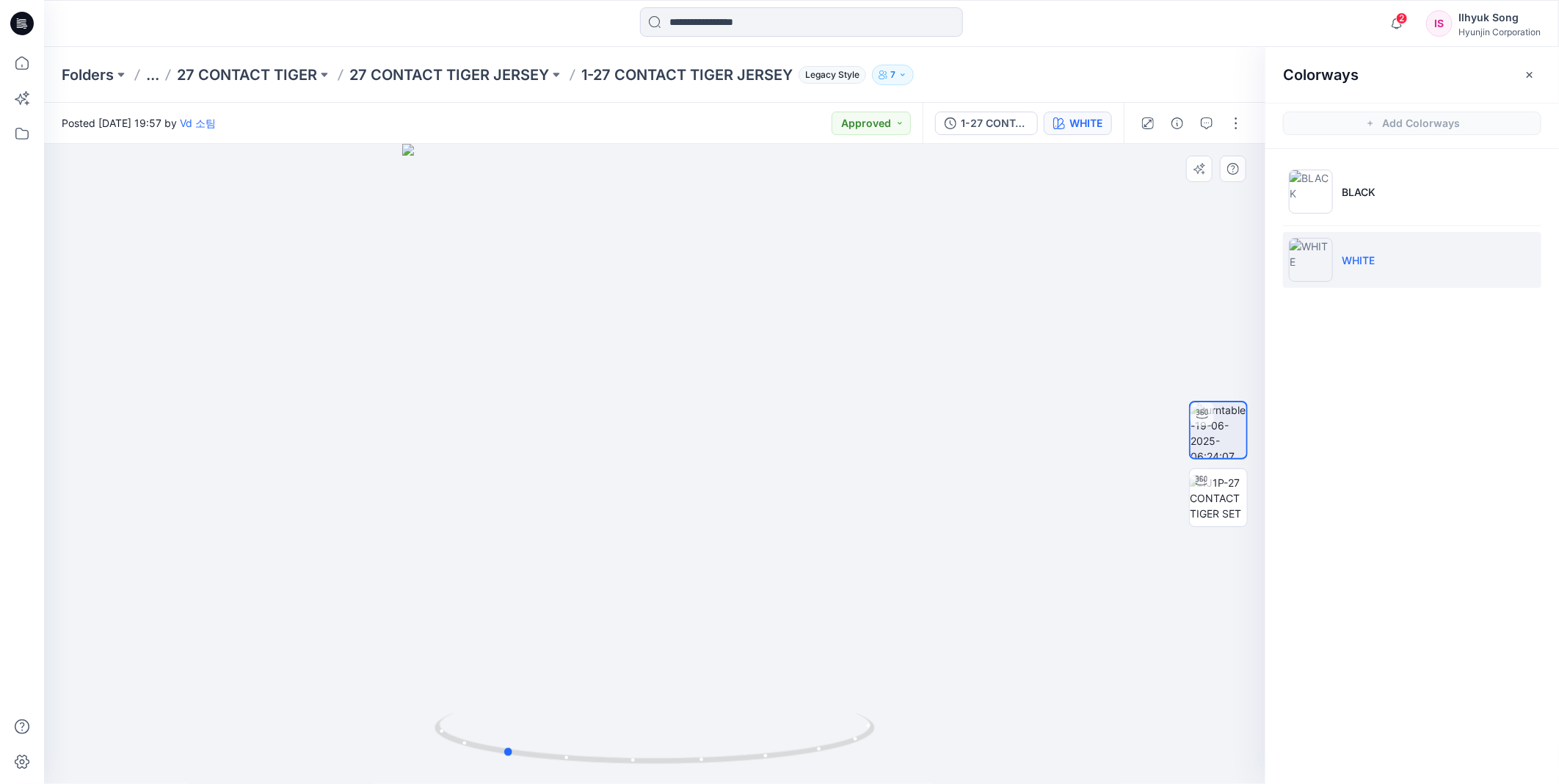
click at [956, 341] on div at bounding box center [654, 463] width 1221 height 640
drag, startPoint x: 529, startPoint y: 438, endPoint x: 708, endPoint y: 433, distance: 179.1
click at [708, 433] on div at bounding box center [654, 463] width 1221 height 640
click at [730, 23] on input at bounding box center [802, 22] width 323 height 29
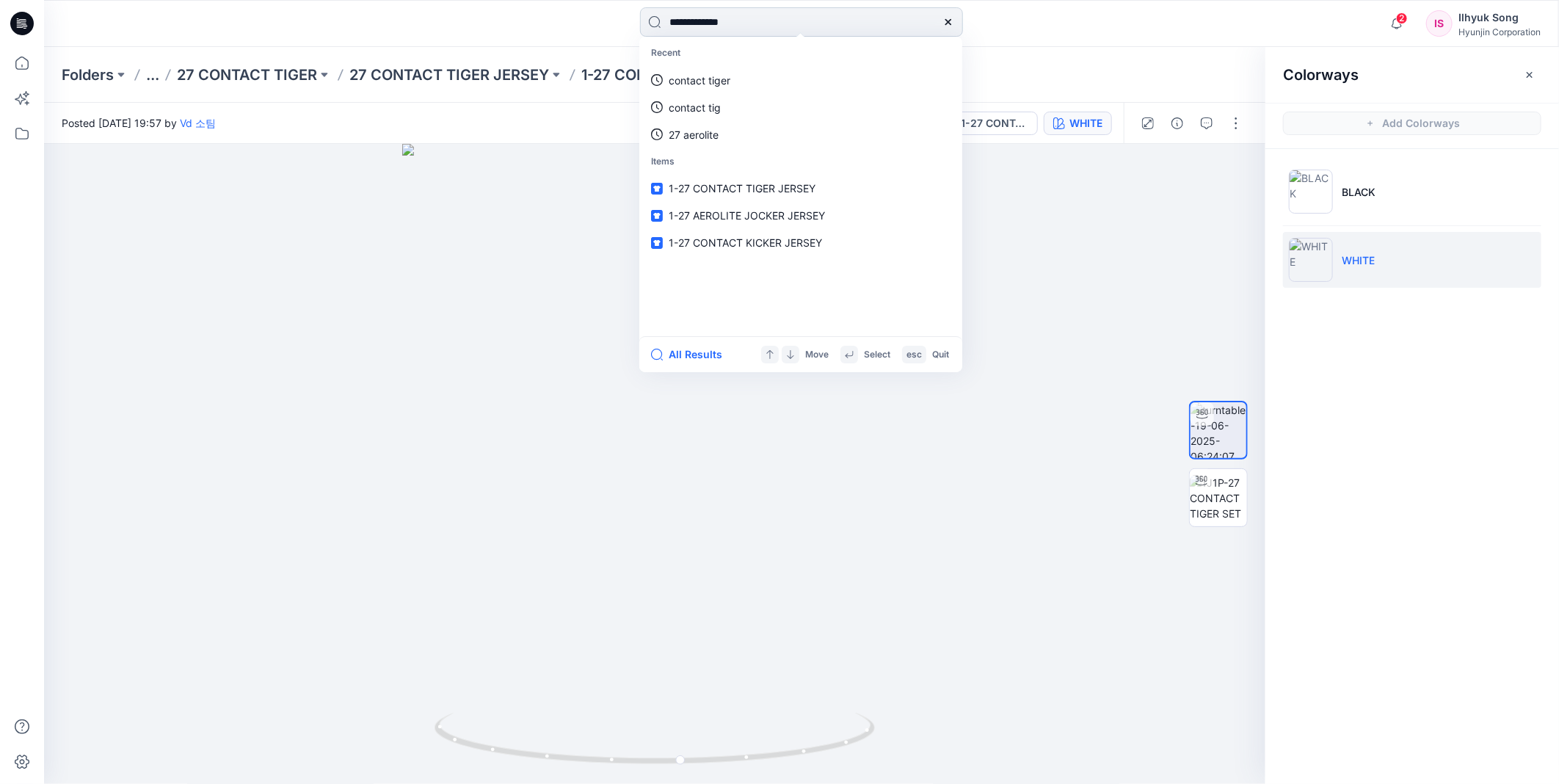
type input "**********"
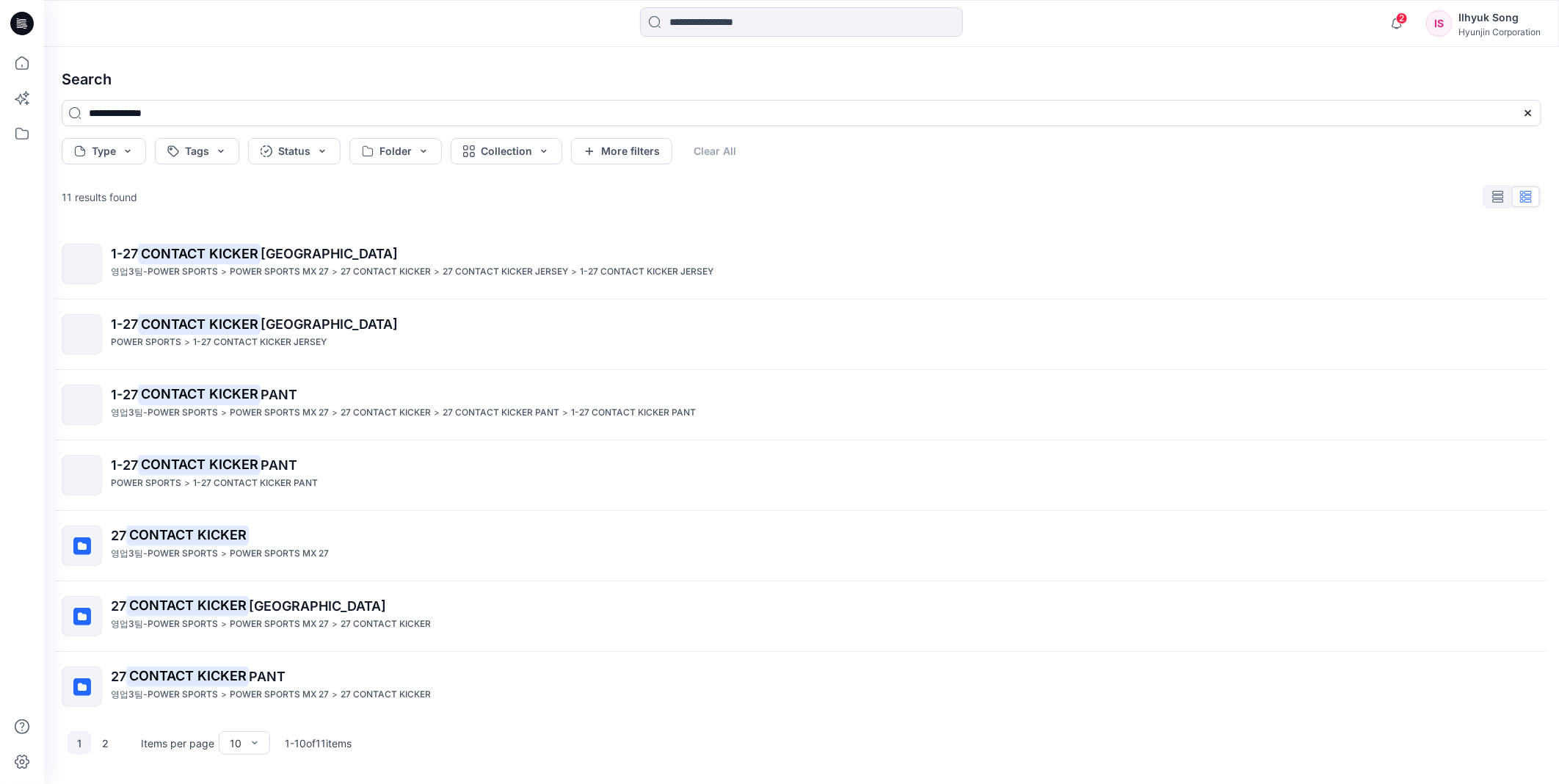
click at [261, 251] on mark "CONTACT KICKER" at bounding box center [198, 253] width 122 height 21
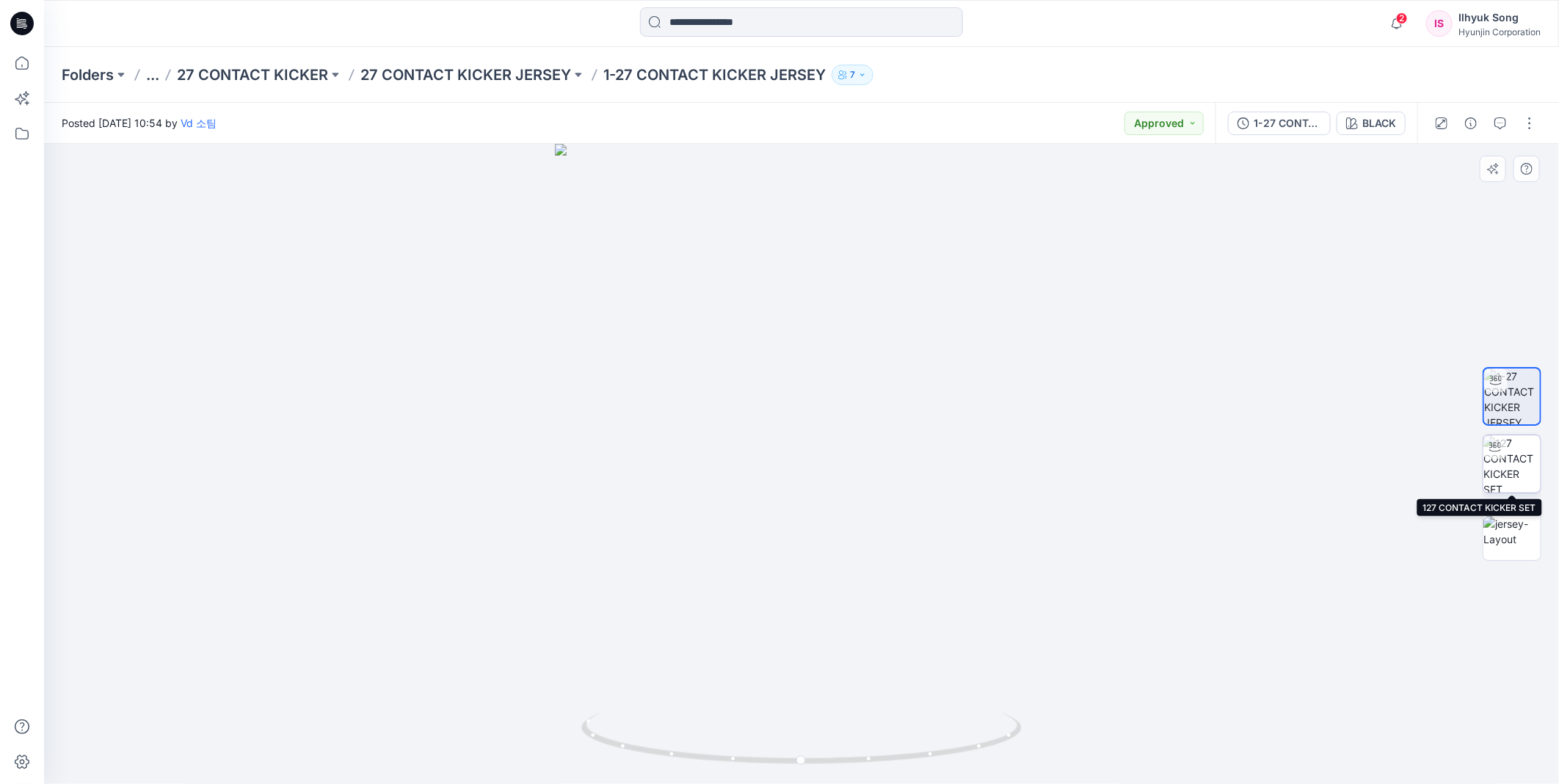
click at [1513, 456] on img at bounding box center [1512, 463] width 57 height 57
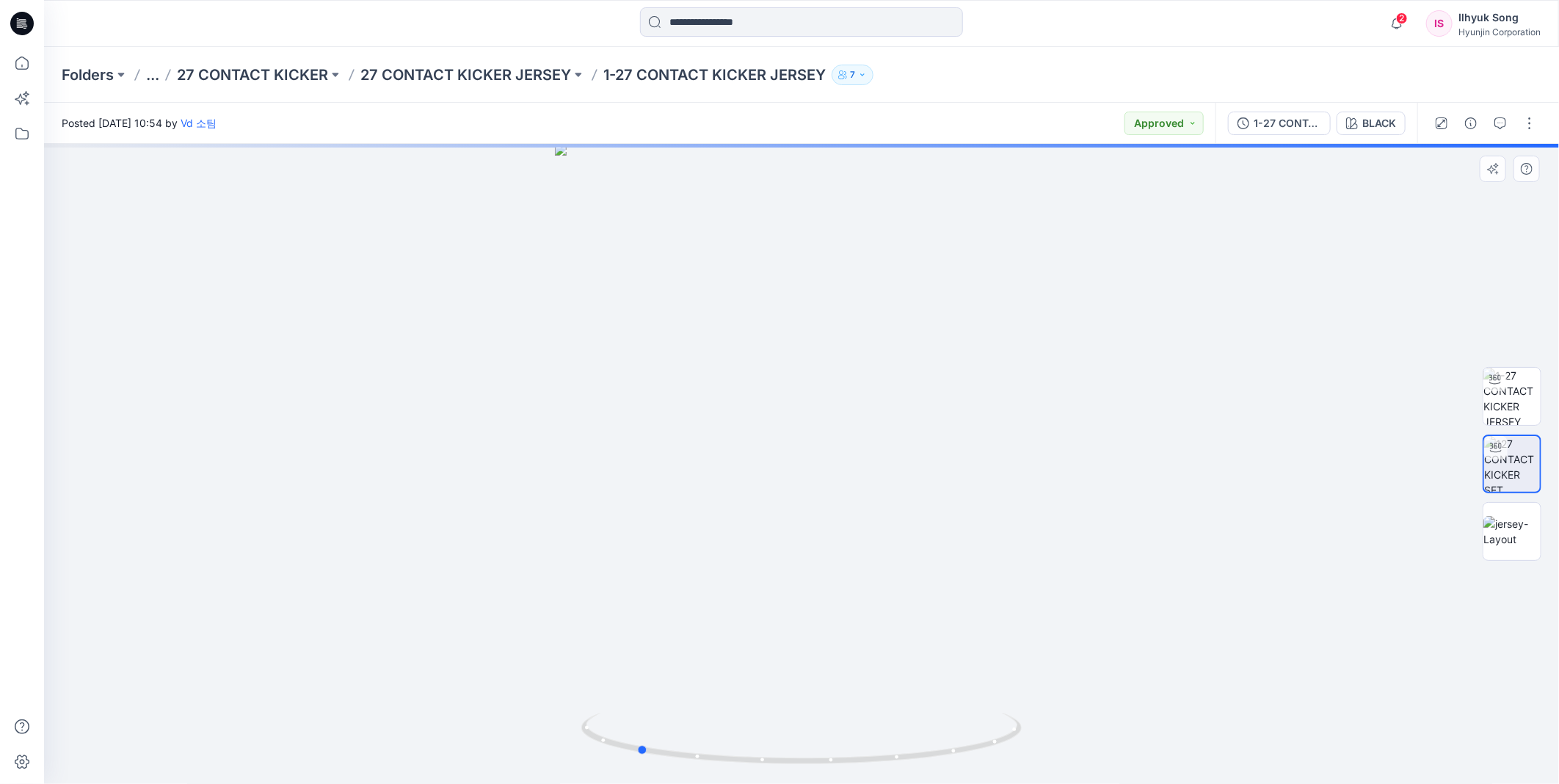
drag, startPoint x: 794, startPoint y: 386, endPoint x: 1065, endPoint y: 400, distance: 271.4
click at [1065, 400] on div at bounding box center [802, 463] width 1515 height 640
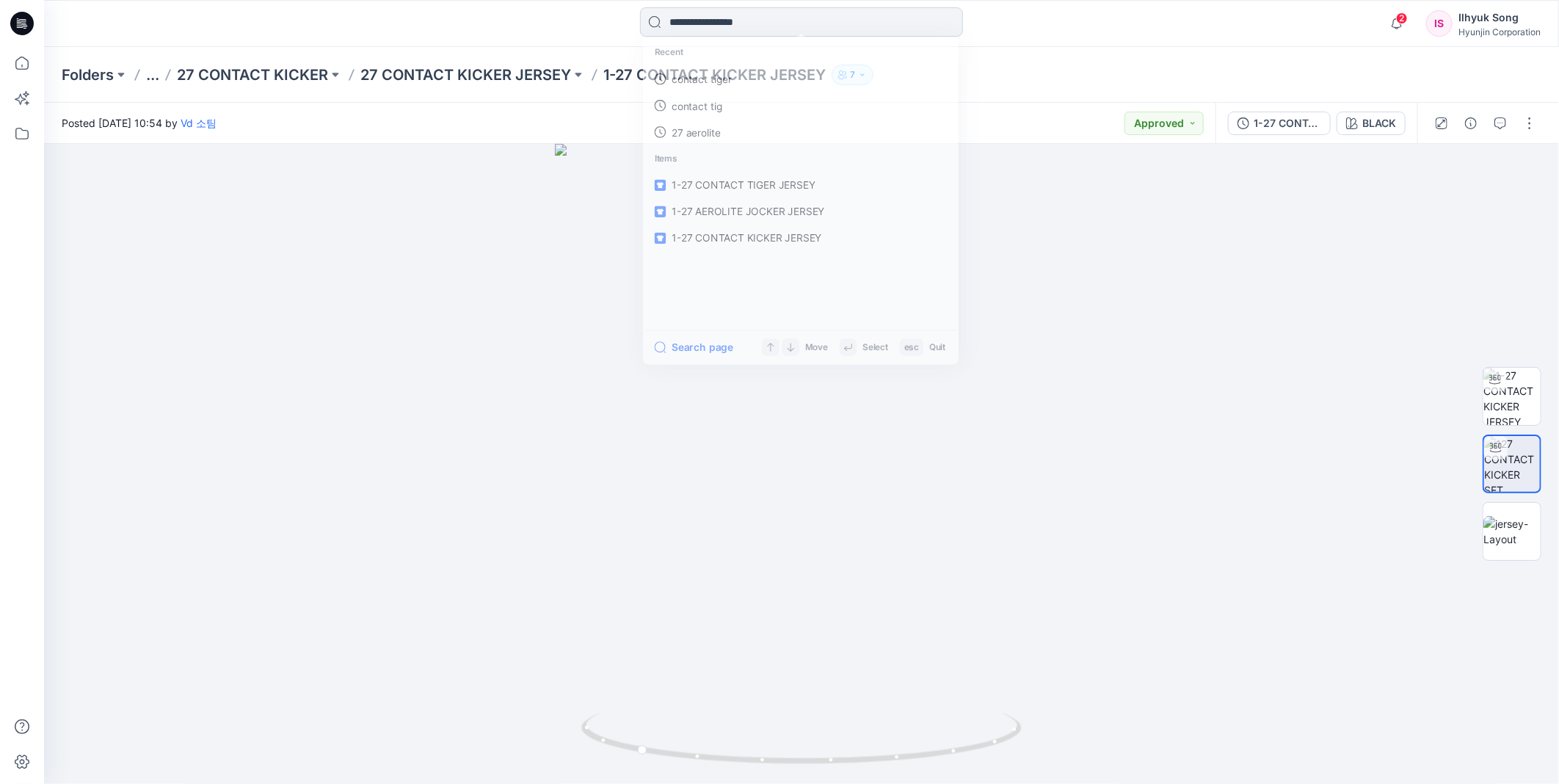
click at [852, 23] on input at bounding box center [802, 22] width 323 height 29
type input "*"
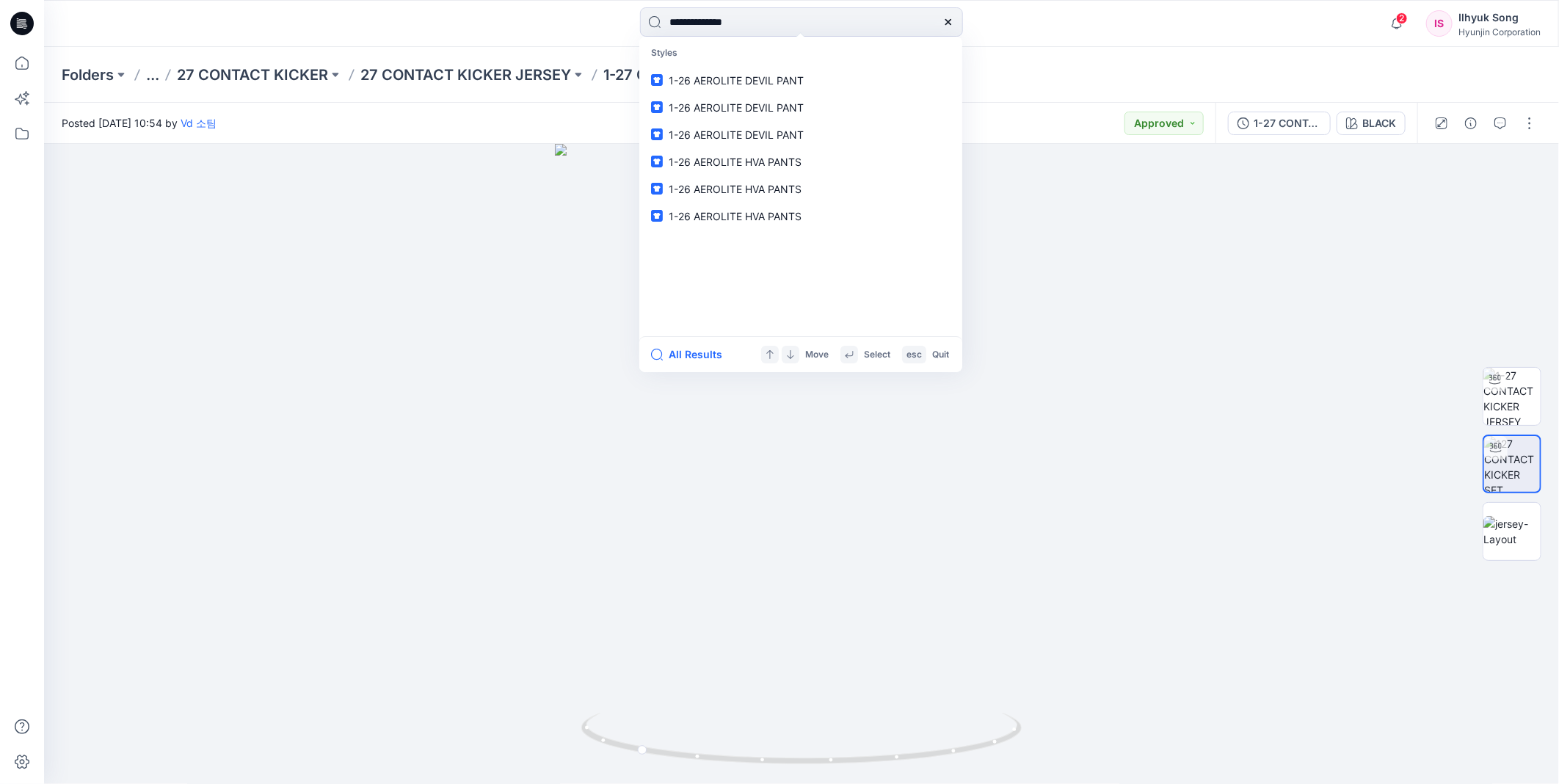
type input "**********"
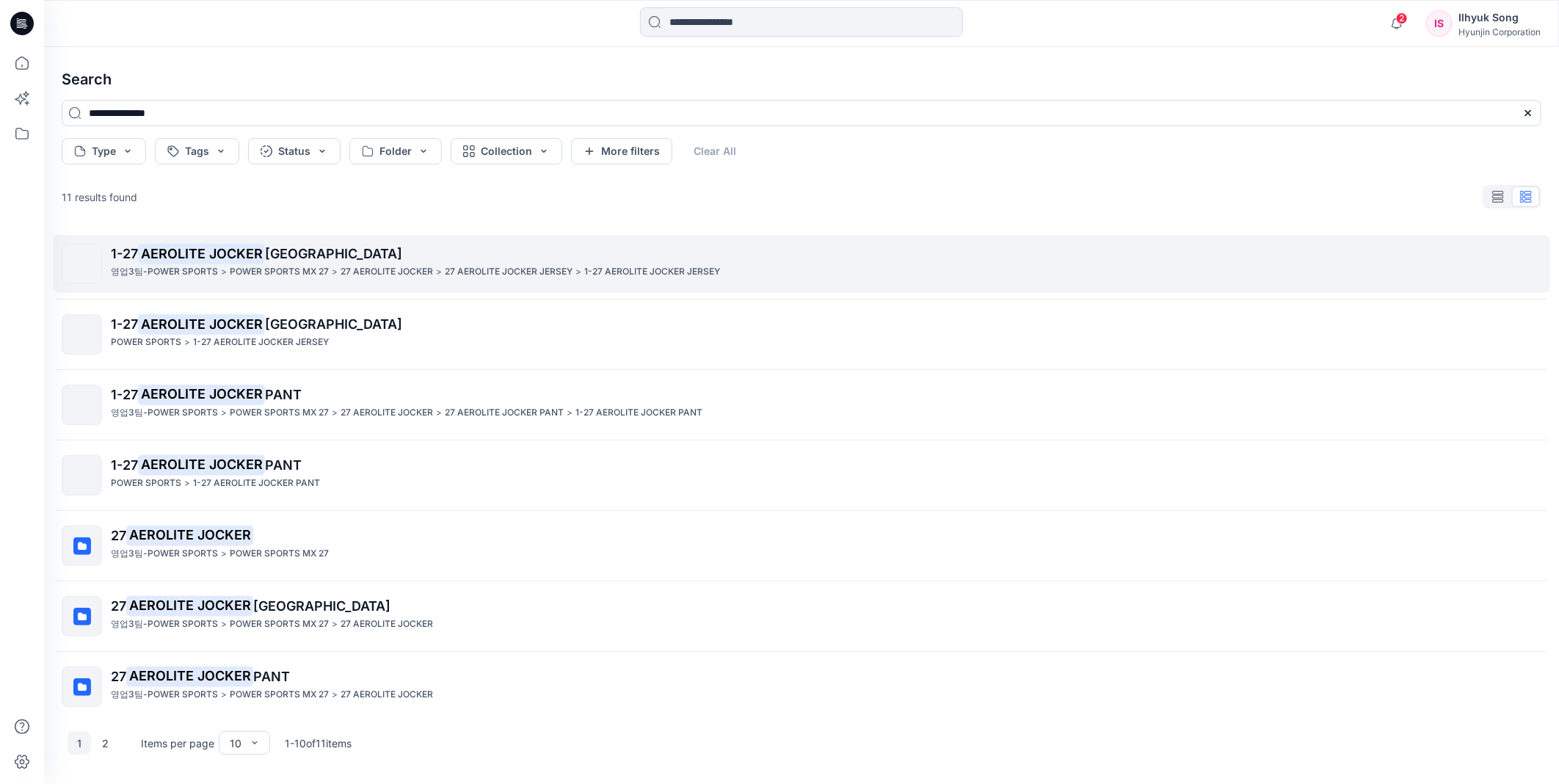
click at [296, 241] on link "1-27 AEROLITE JOCKER JERSEY 영업3팀-POWER SPORTS > POWER SPORTS MX 27 > 27 AEROLIT…" at bounding box center [802, 263] width 1497 height 58
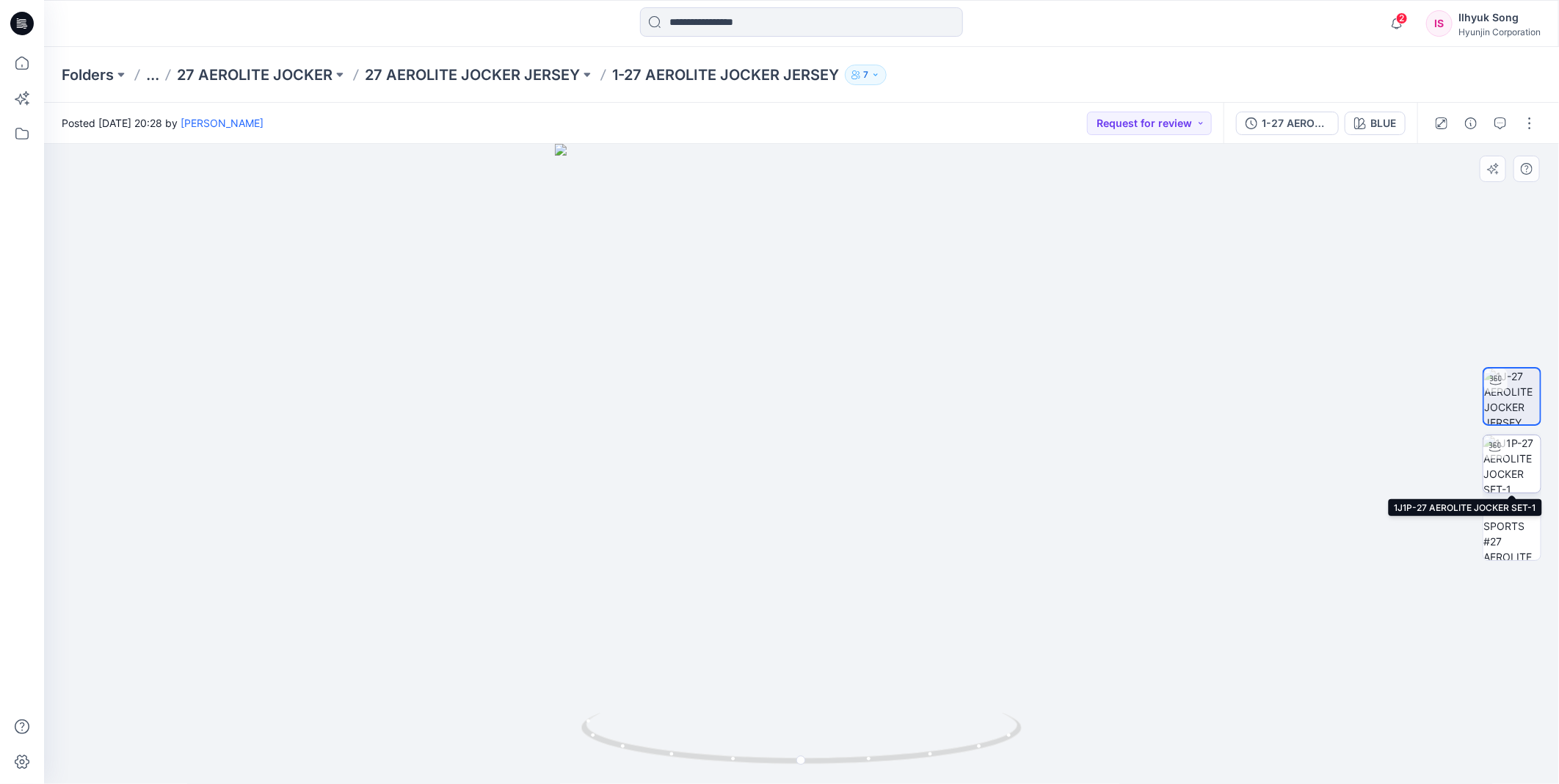
click at [1512, 456] on img at bounding box center [1512, 463] width 57 height 57
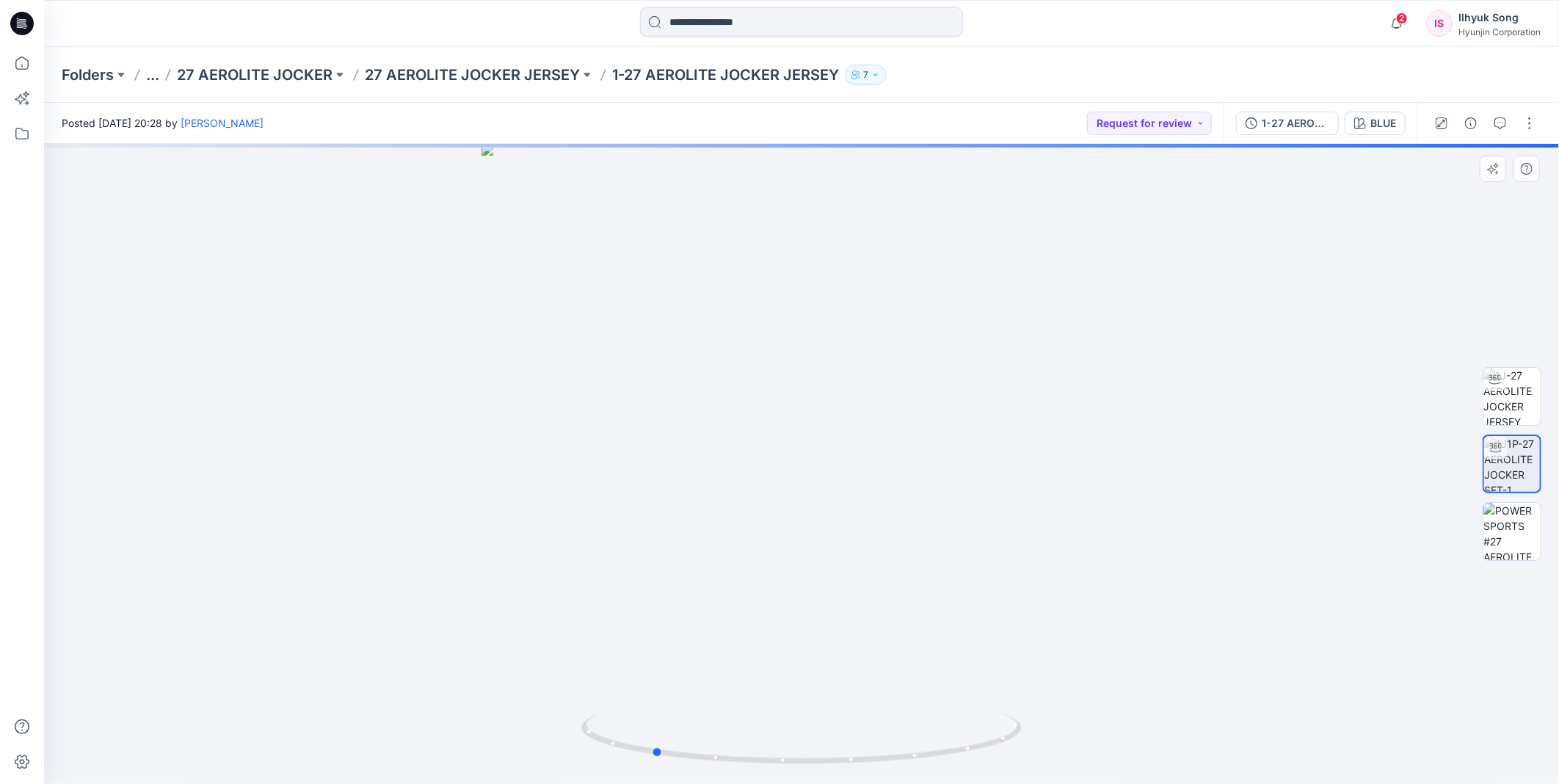
drag, startPoint x: 932, startPoint y: 453, endPoint x: 1224, endPoint y: 428, distance: 293.1
click at [1224, 428] on div at bounding box center [802, 463] width 1515 height 640
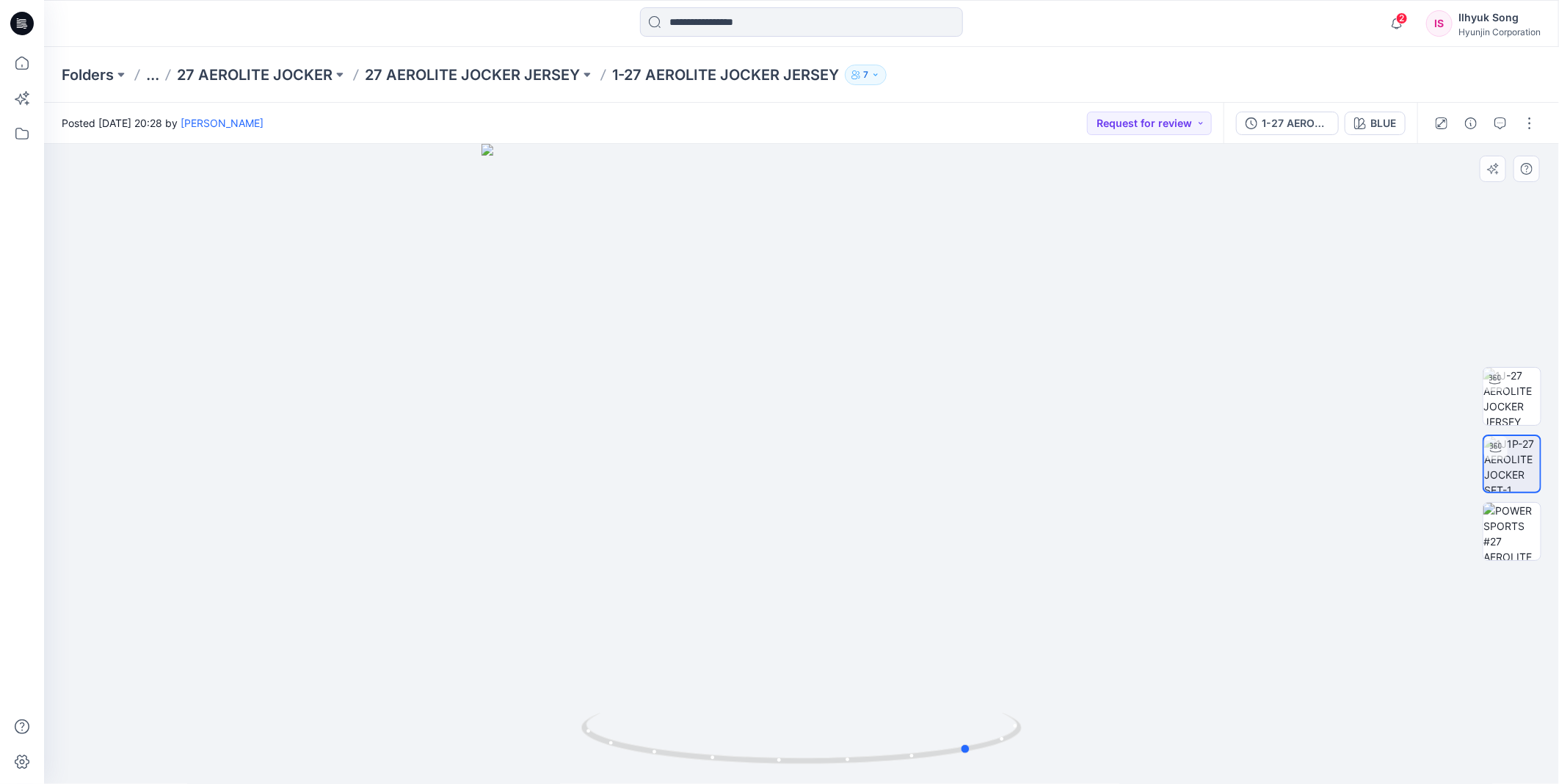
drag, startPoint x: 1038, startPoint y: 399, endPoint x: 1174, endPoint y: 361, distance: 141.2
click at [1174, 361] on div at bounding box center [802, 463] width 1515 height 640
drag, startPoint x: 872, startPoint y: 291, endPoint x: 812, endPoint y: 295, distance: 60.1
click at [810, 281] on img at bounding box center [802, 362] width 1028 height 844
drag, startPoint x: 788, startPoint y: 272, endPoint x: 778, endPoint y: 382, distance: 110.5
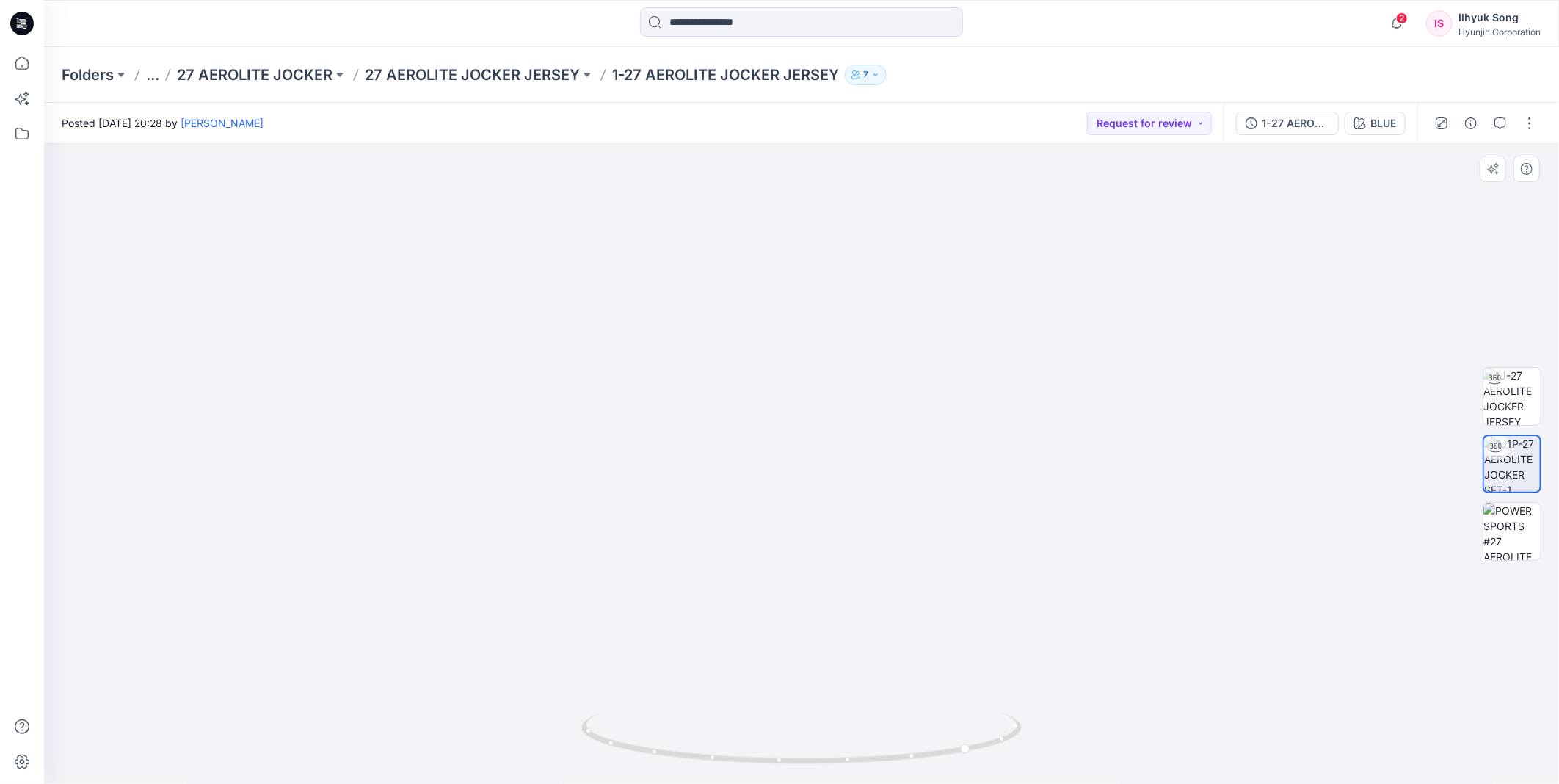
click at [778, 382] on img at bounding box center [802, 450] width 899 height 669
drag, startPoint x: 776, startPoint y: 573, endPoint x: 764, endPoint y: 573, distance: 12.0
click at [764, 573] on img at bounding box center [801, 420] width 1431 height 729
click at [1323, 444] on img at bounding box center [801, 420] width 1431 height 729
drag, startPoint x: 928, startPoint y: 451, endPoint x: 718, endPoint y: 468, distance: 210.7
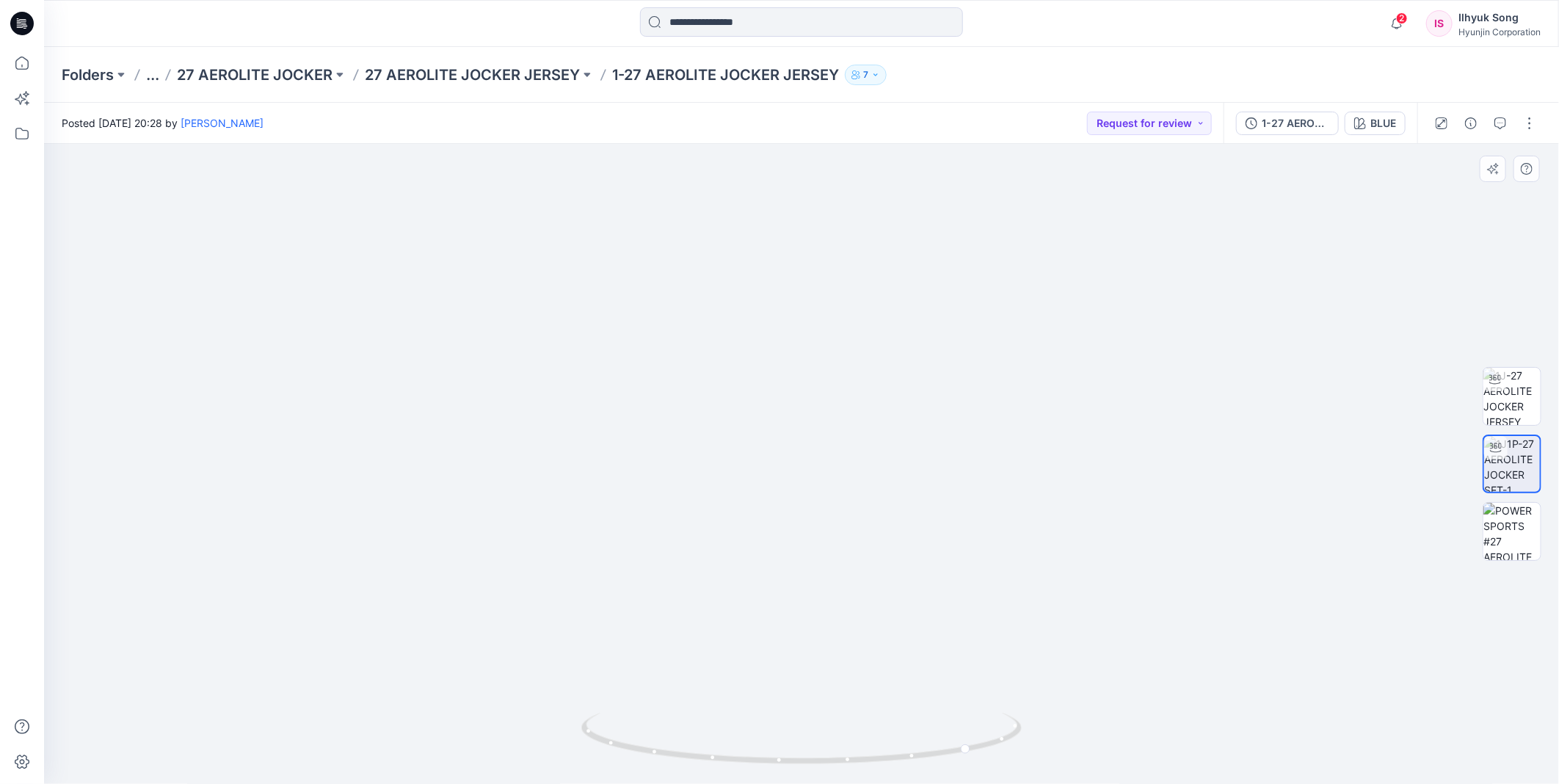
click at [718, 468] on img at bounding box center [802, 454] width 851 height 660
drag, startPoint x: 867, startPoint y: 445, endPoint x: 622, endPoint y: 444, distance: 245.0
click at [622, 444] on img at bounding box center [802, 461] width 657 height 646
drag, startPoint x: 779, startPoint y: 470, endPoint x: 529, endPoint y: 481, distance: 250.2
click at [529, 481] on div at bounding box center [802, 463] width 1515 height 640
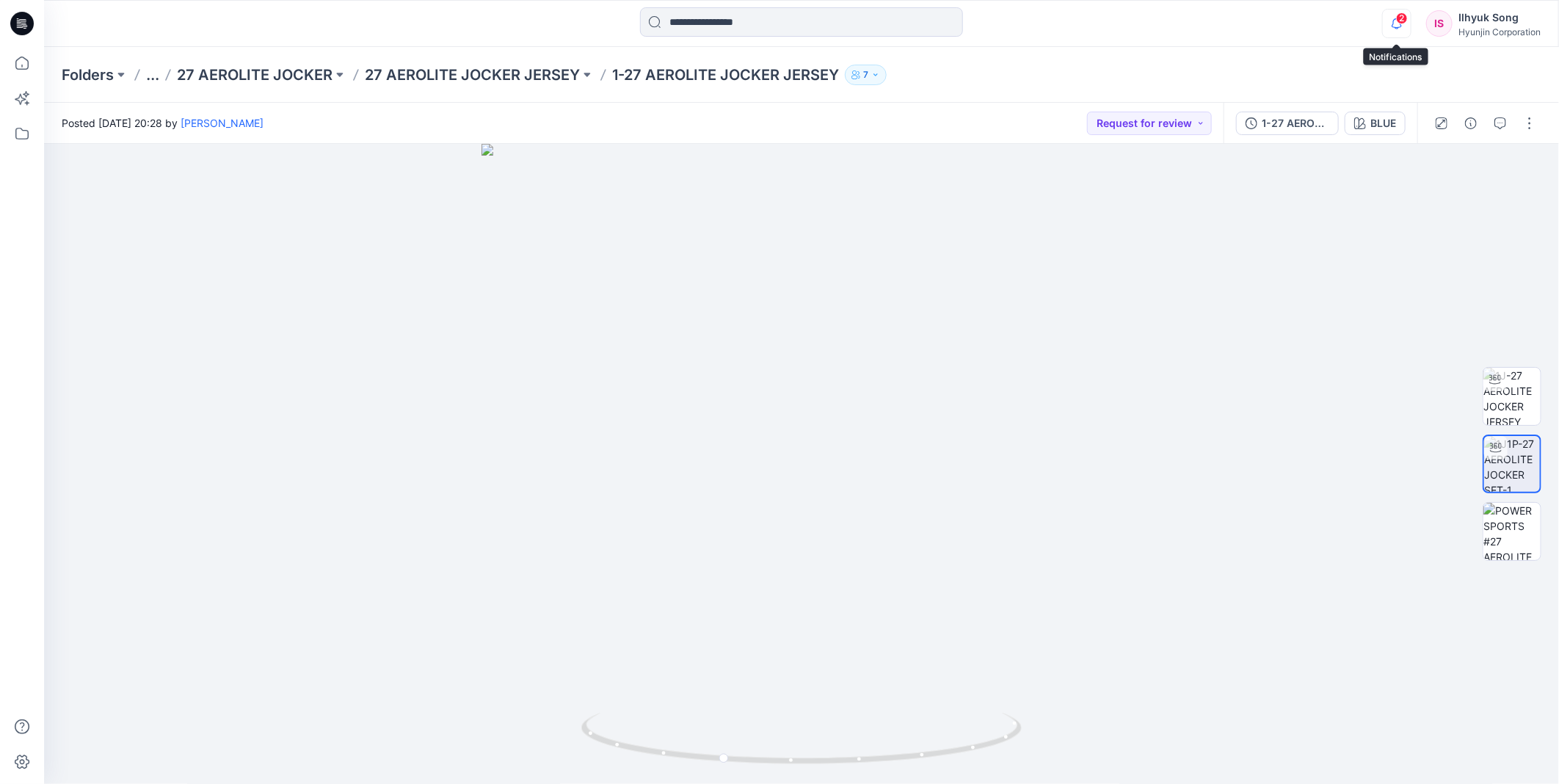
click at [1393, 21] on icon "button" at bounding box center [1397, 23] width 28 height 29
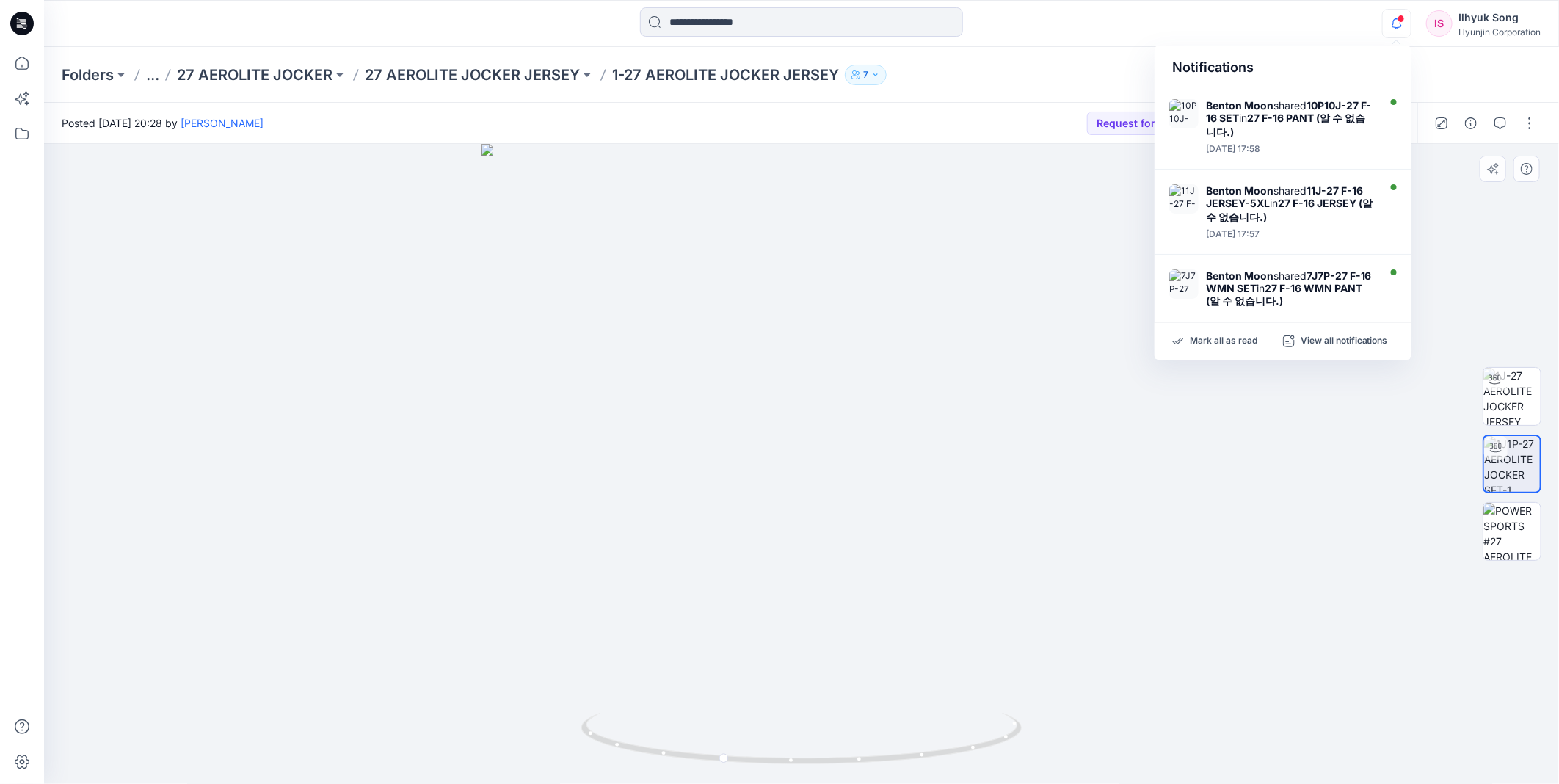
click at [448, 395] on div at bounding box center [802, 463] width 1515 height 640
